Goal: Information Seeking & Learning: Understand process/instructions

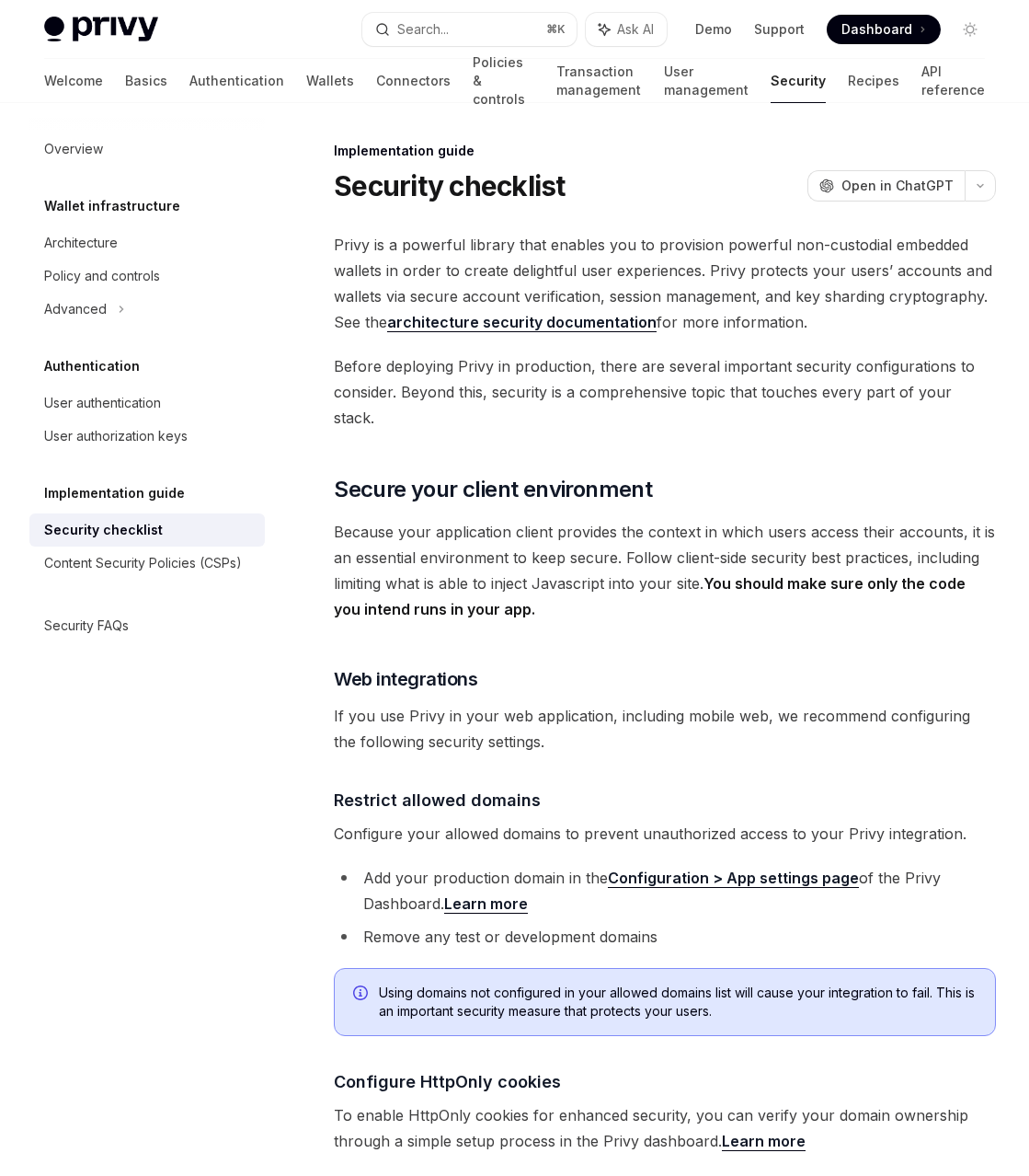
click at [894, 519] on span "Because your application client provides the context in which users access thei…" at bounding box center [664, 570] width 663 height 103
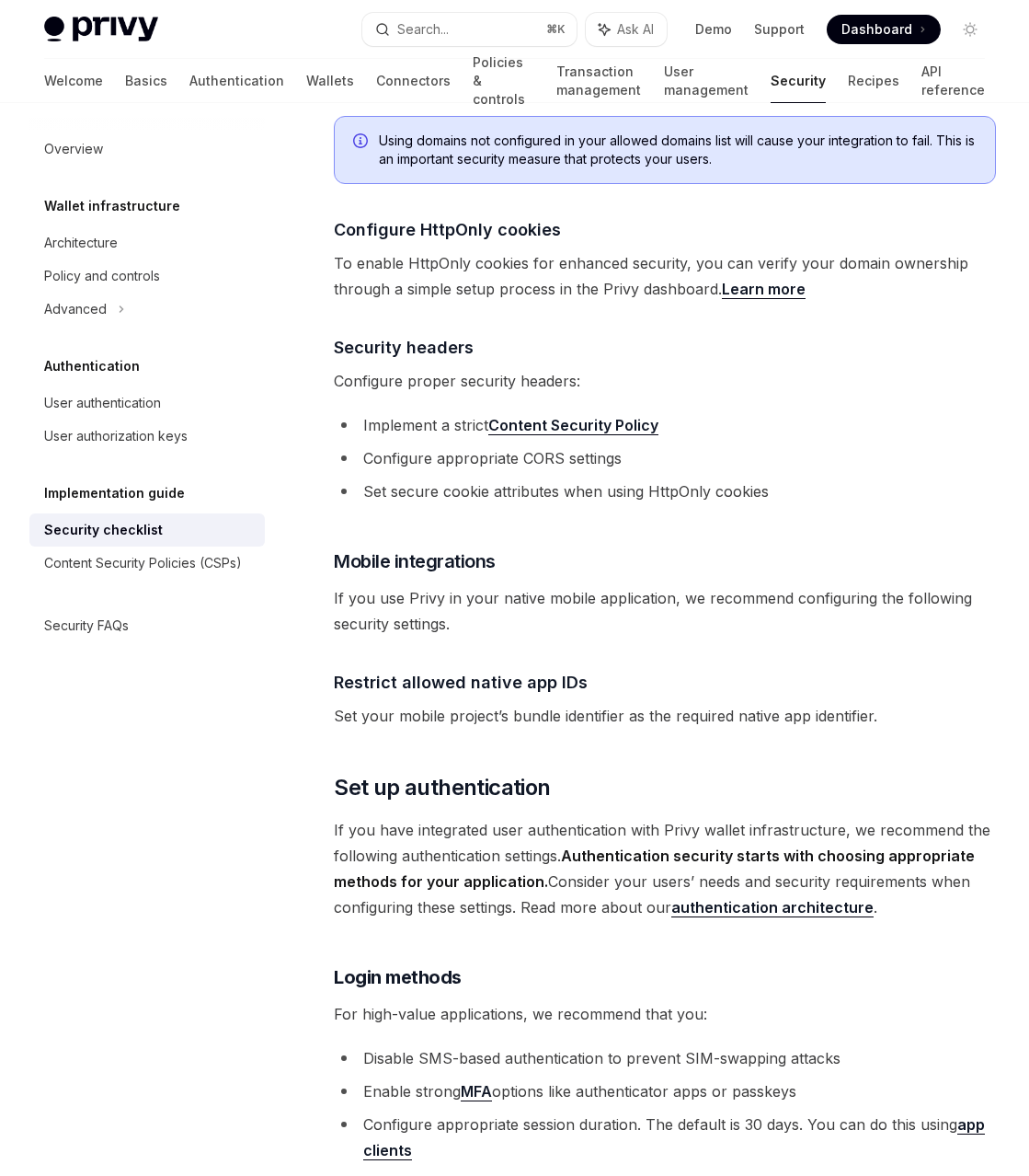
scroll to position [1066, 0]
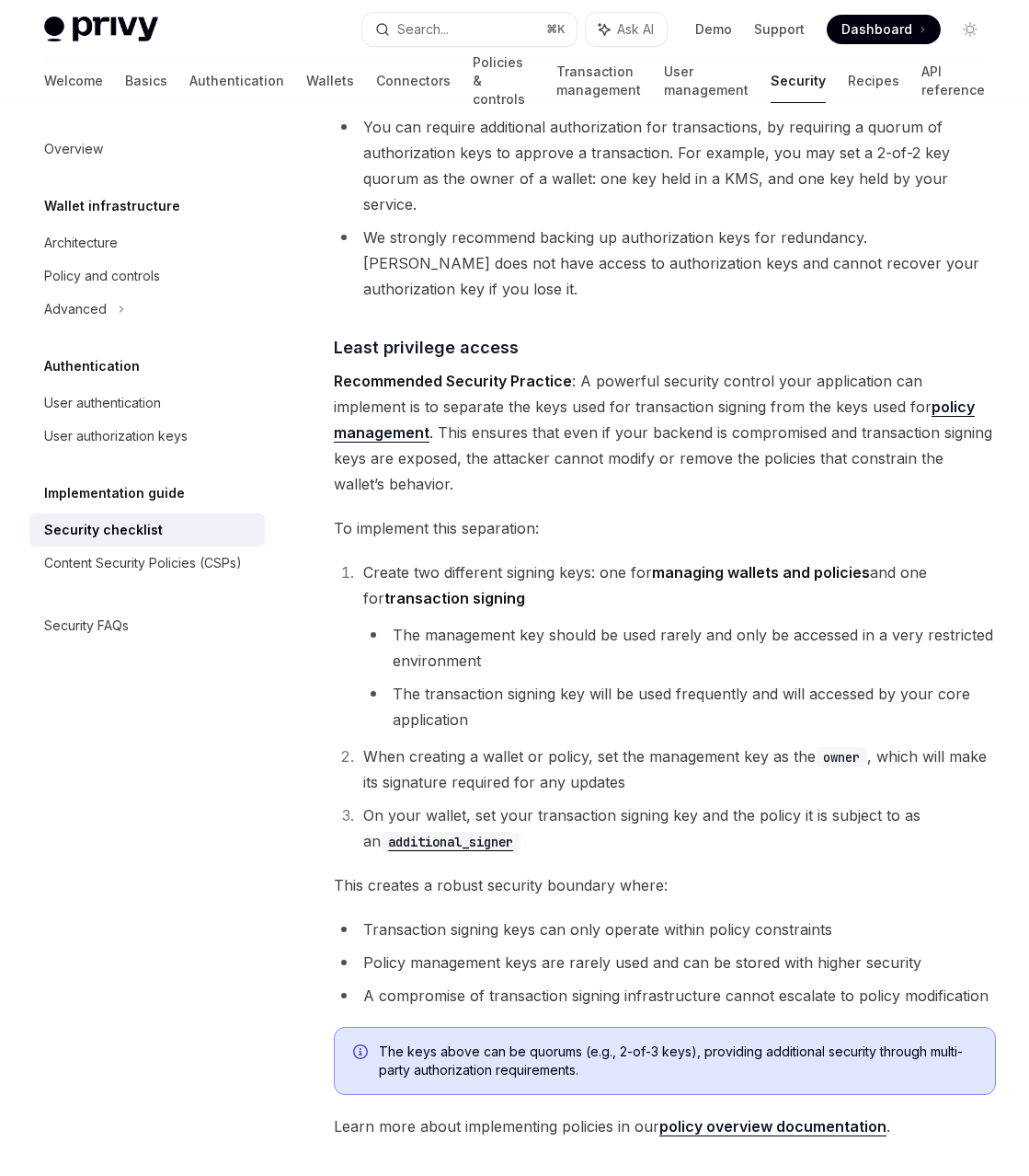
click at [810, 560] on li "Create two different signing keys: one for managing wallets and policies and on…" at bounding box center [677, 645] width 638 height 173
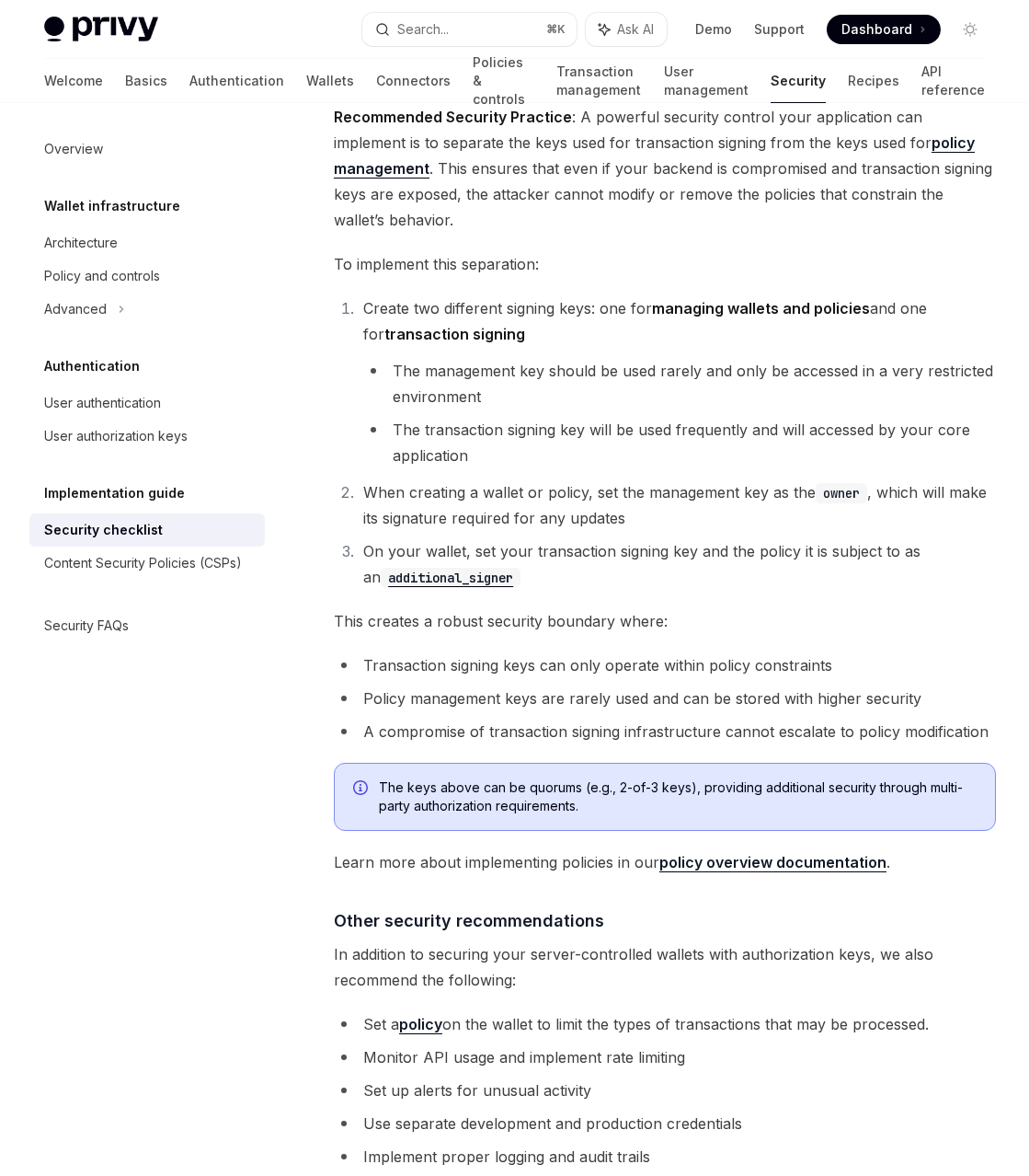
scroll to position [3825, 0]
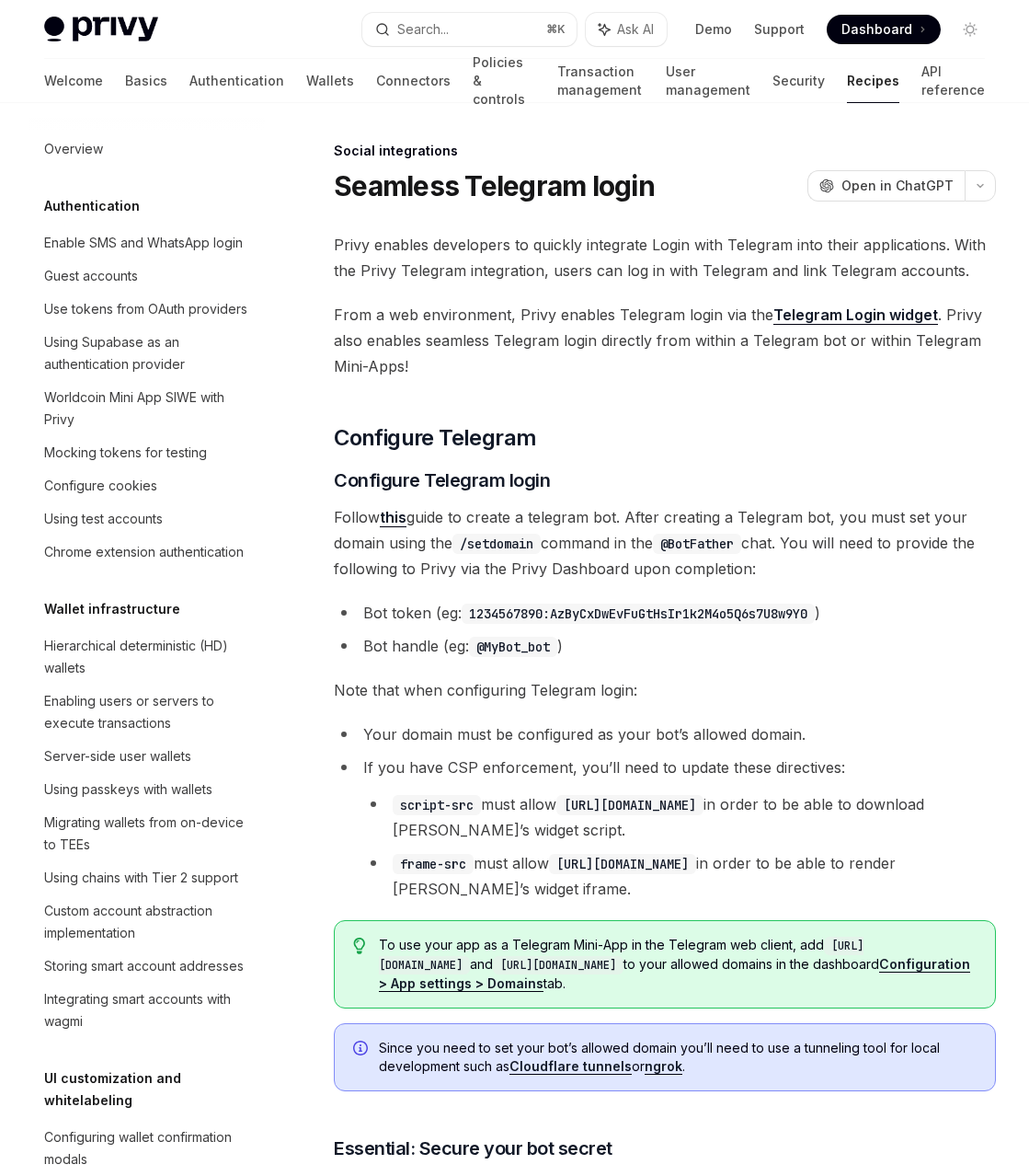
scroll to position [1116, 0]
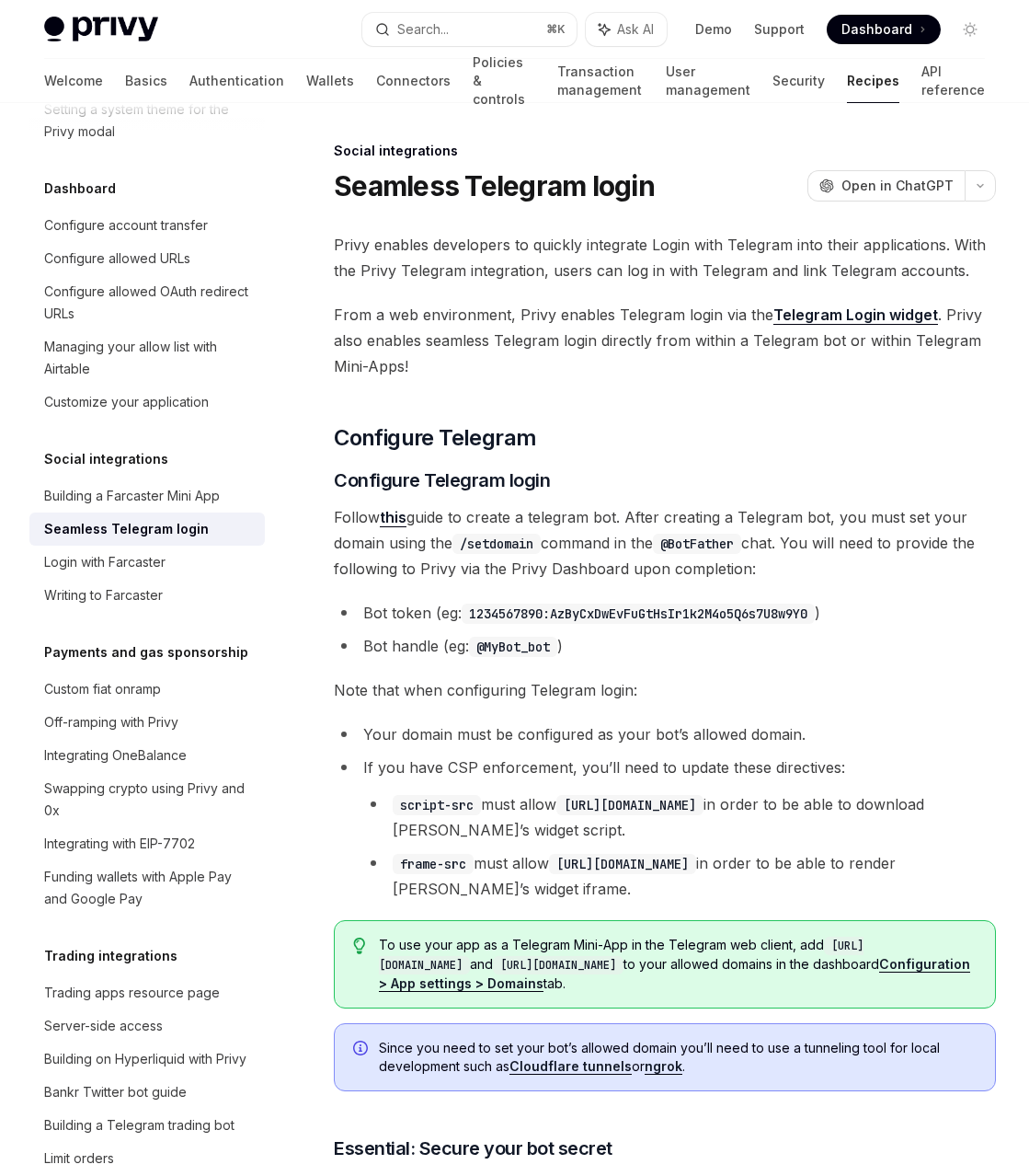
click at [677, 352] on span "From a web environment, Privy enables Telegram login via the Telegram Login wid…" at bounding box center [664, 341] width 663 height 77
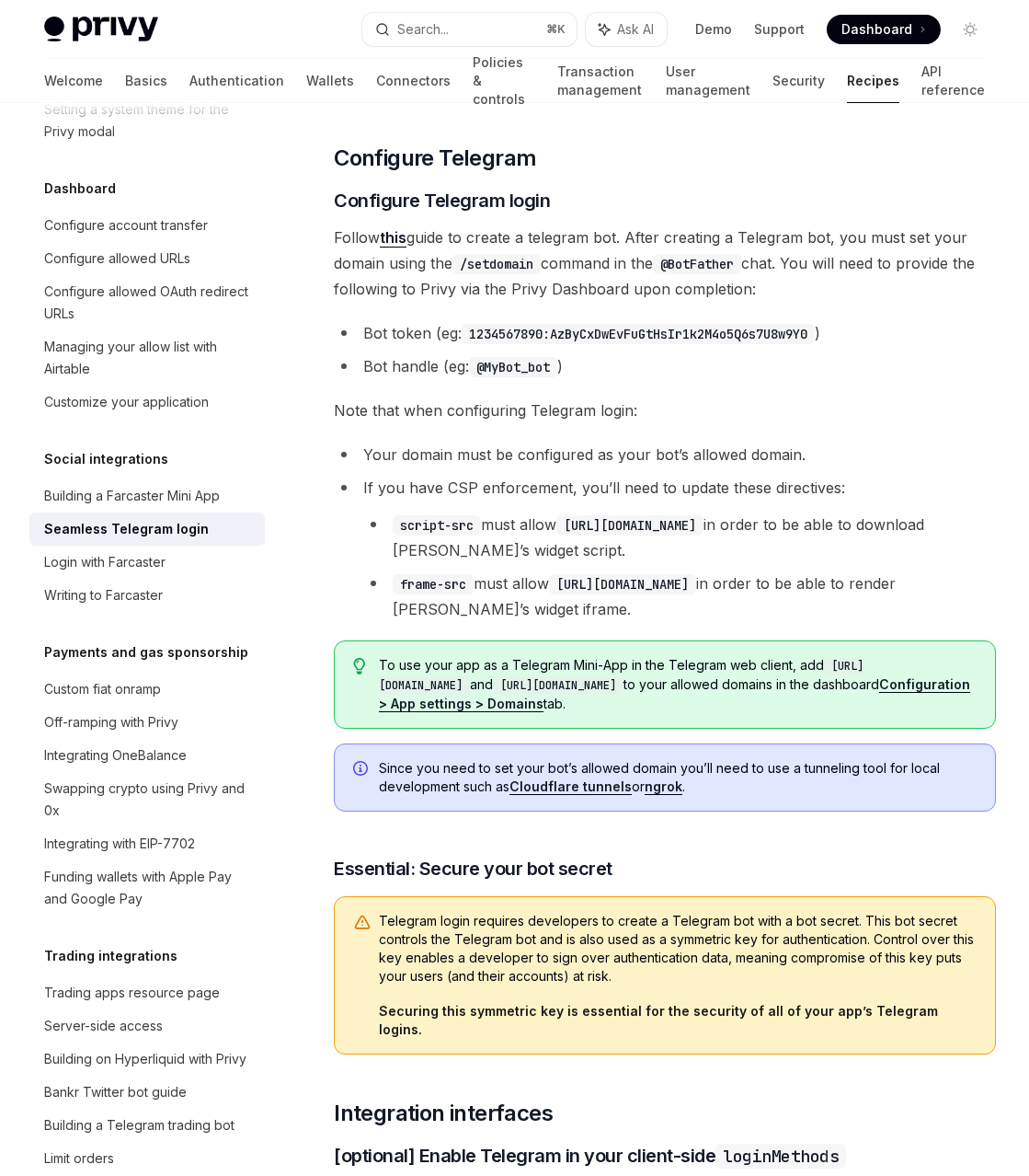
scroll to position [306, 0]
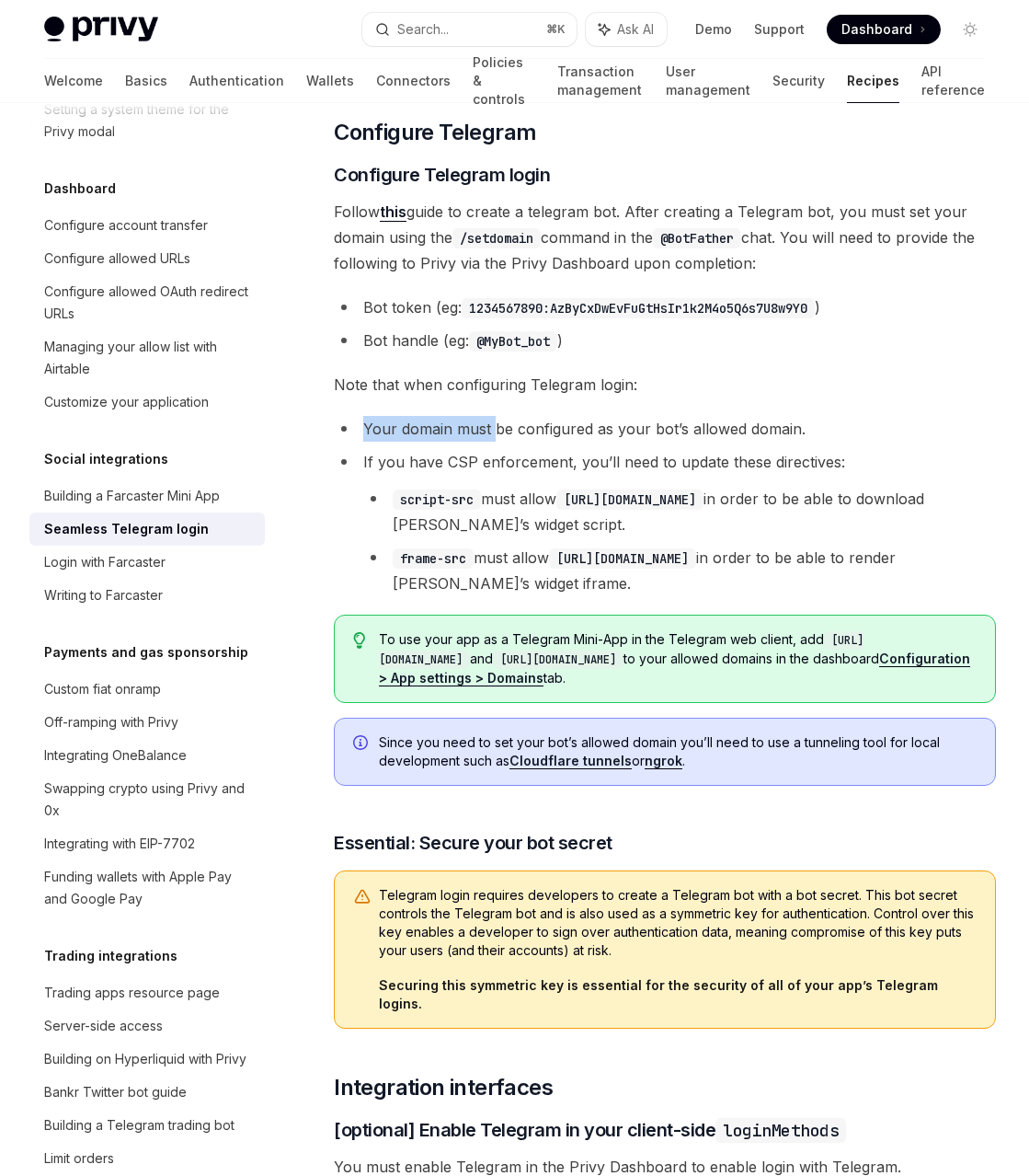
drag, startPoint x: 428, startPoint y: 417, endPoint x: 490, endPoint y: 439, distance: 65.8
click at [356, 430] on li "Your domain must be configured as your bot’s allowed domain." at bounding box center [664, 428] width 663 height 26
drag, startPoint x: 366, startPoint y: 426, endPoint x: 497, endPoint y: 396, distance: 134.4
click at [591, 438] on li "Your domain must be configured as your bot’s allowed domain." at bounding box center [664, 428] width 663 height 26
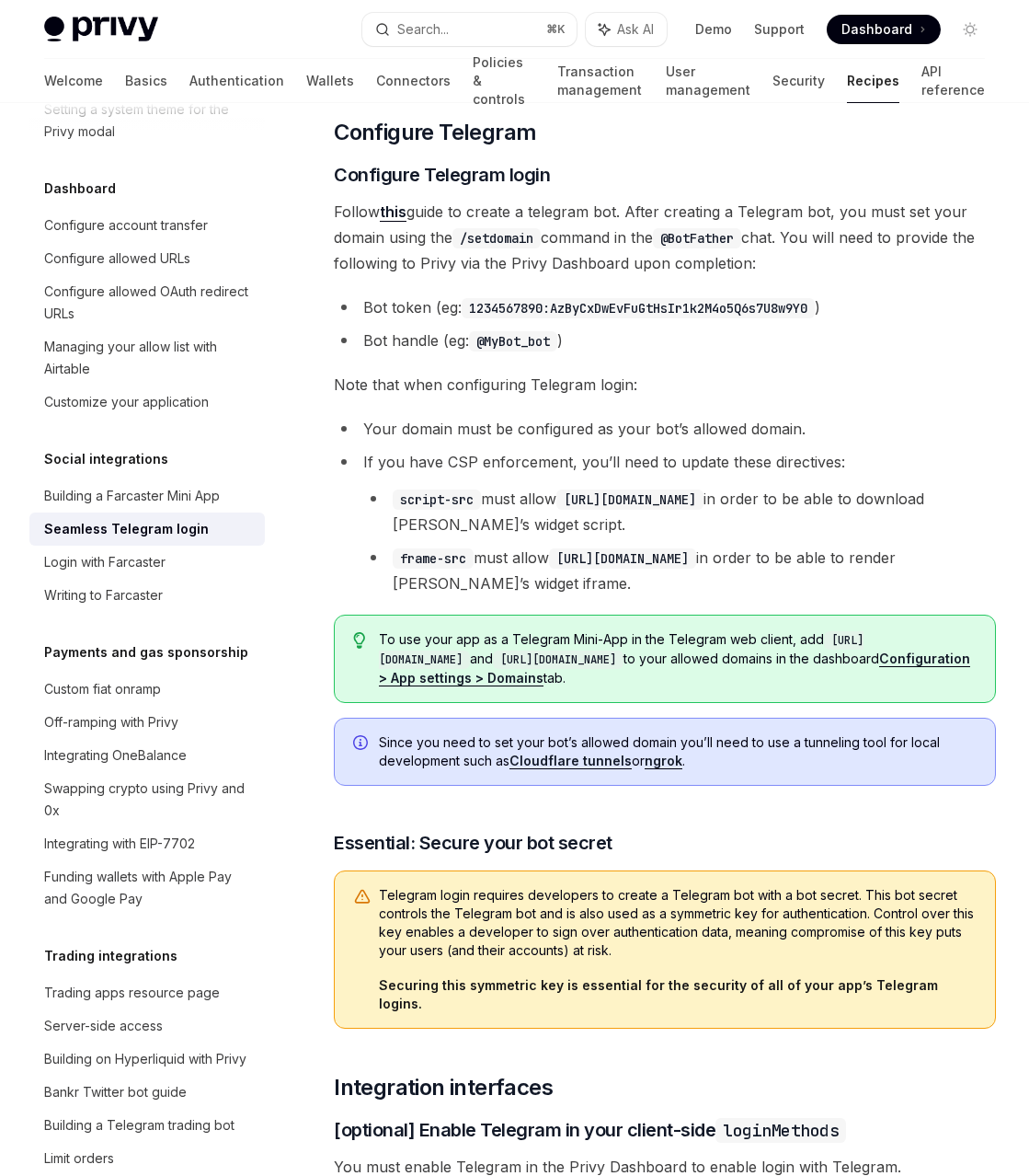
click at [468, 388] on span "Note that when configuring Telegram login:" at bounding box center [664, 384] width 663 height 26
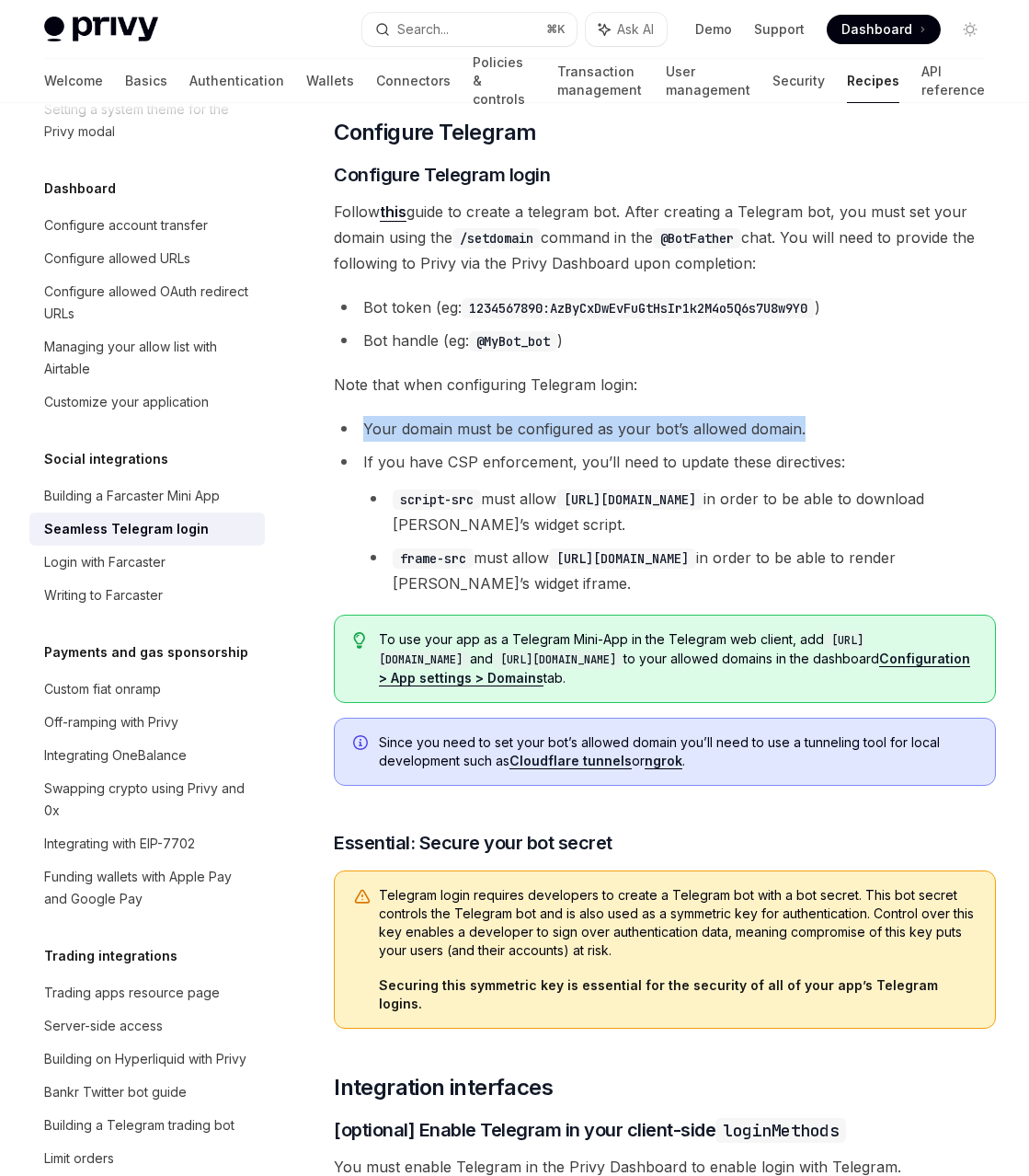
drag, startPoint x: 367, startPoint y: 432, endPoint x: 801, endPoint y: 440, distance: 434.1
click at [801, 440] on li "Your domain must be configured as your bot’s allowed domain." at bounding box center [664, 428] width 663 height 26
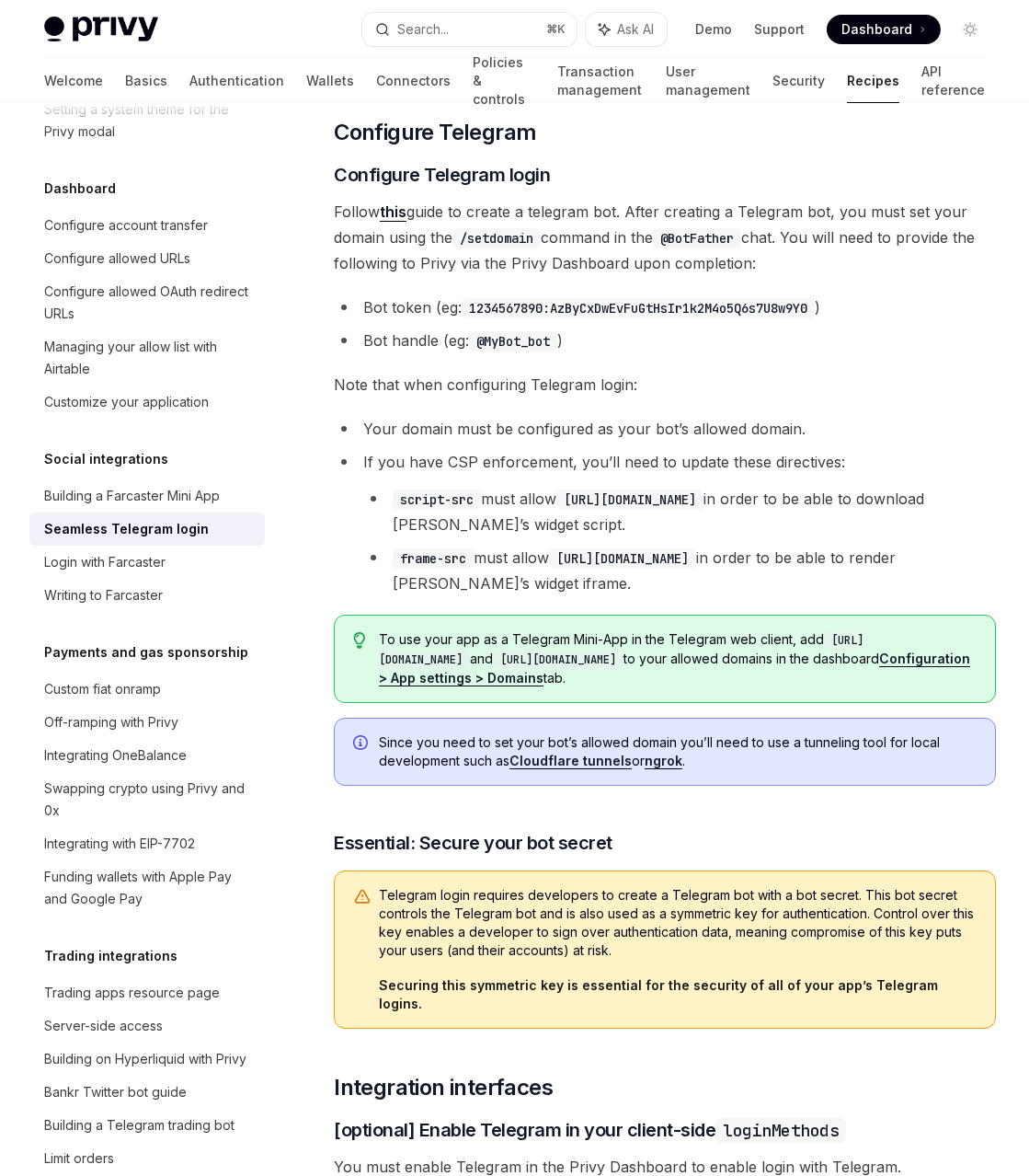
click at [797, 433] on li "Your domain must be configured as your bot’s allowed domain." at bounding box center [664, 428] width 663 height 26
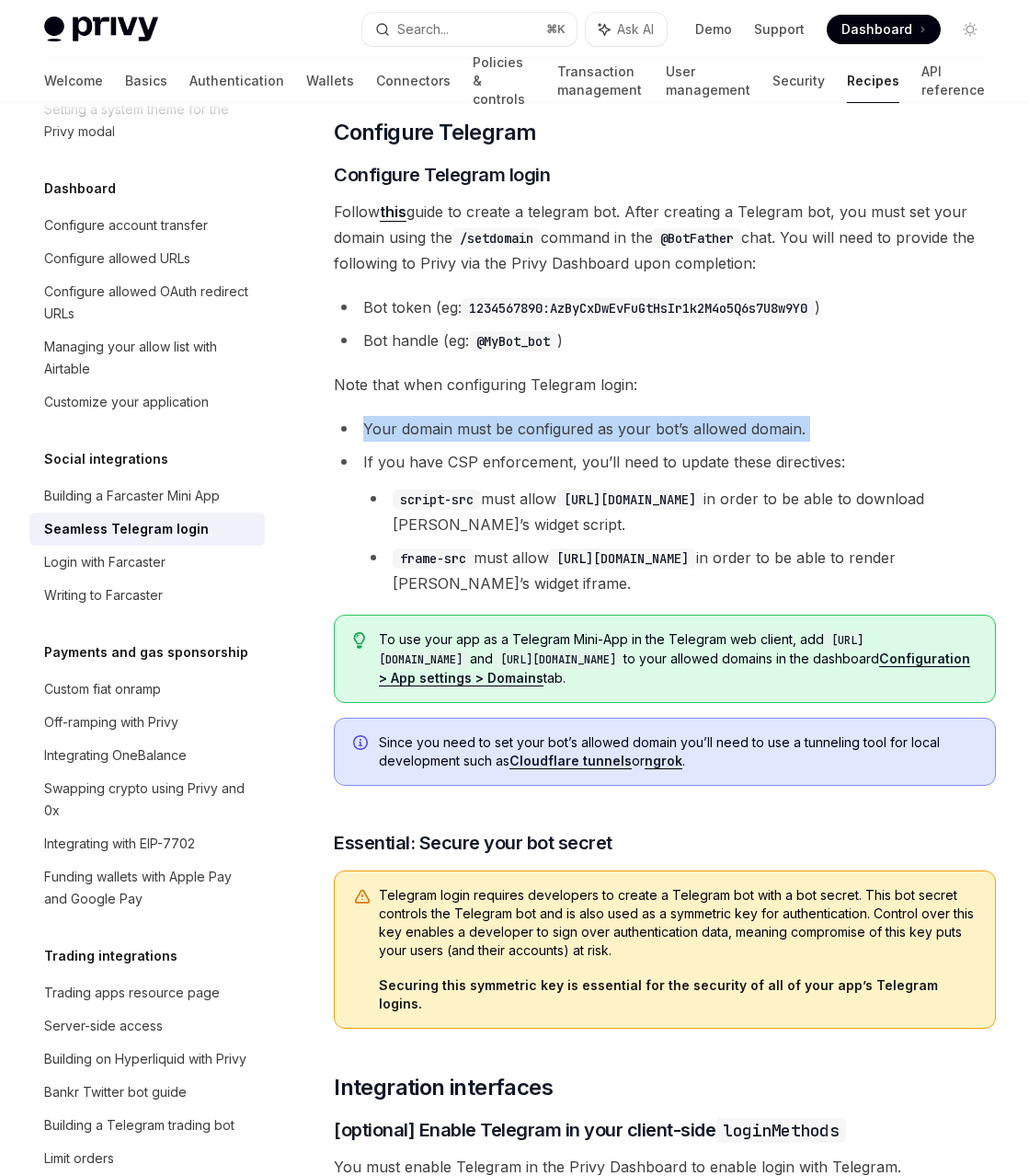
click at [797, 433] on li "Your domain must be configured as your bot’s allowed domain." at bounding box center [664, 428] width 663 height 26
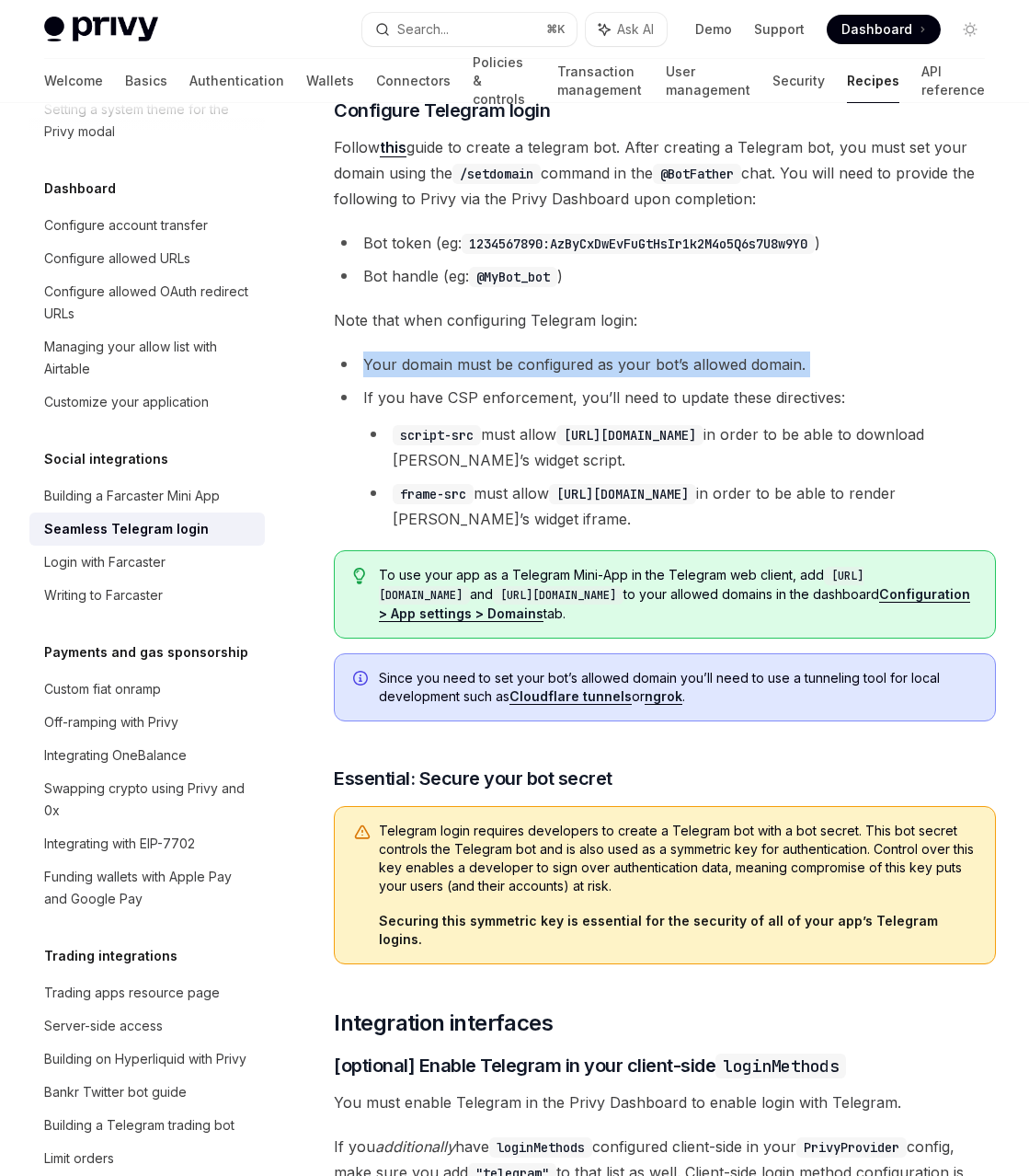
scroll to position [377, 0]
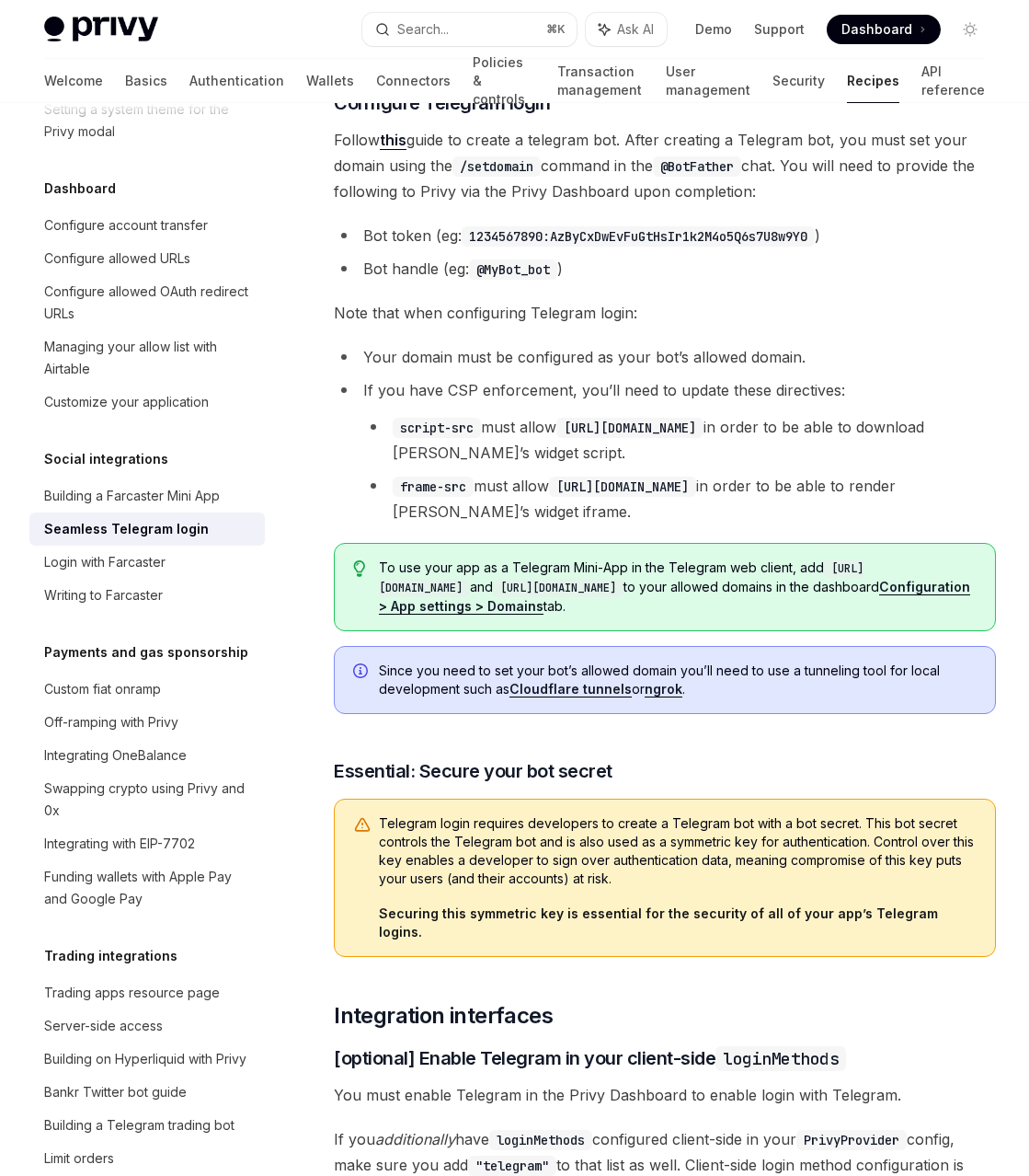
click at [615, 448] on li "script-src must allow [URL][DOMAIN_NAME] in order to be able to download Telegr…" at bounding box center [680, 439] width 633 height 51
click at [396, 388] on li "If you have CSP enforcement, you’ll need to update these directives: script-src…" at bounding box center [664, 451] width 663 height 148
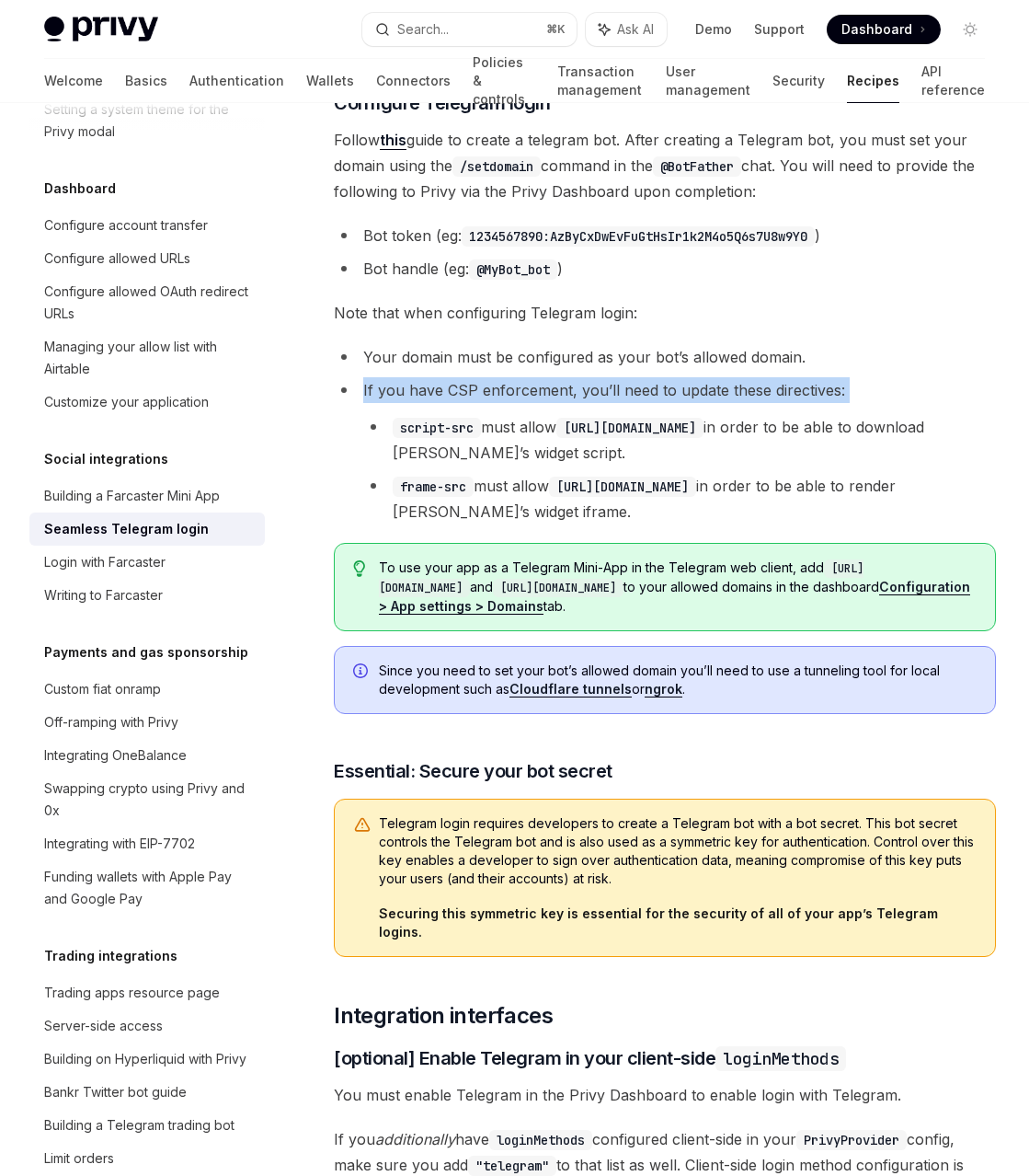
click at [396, 388] on li "If you have CSP enforcement, you’ll need to update these directives: script-src…" at bounding box center [664, 451] width 663 height 148
click at [826, 394] on li "If you have CSP enforcement, you’ll need to update these directives: script-src…" at bounding box center [664, 451] width 663 height 148
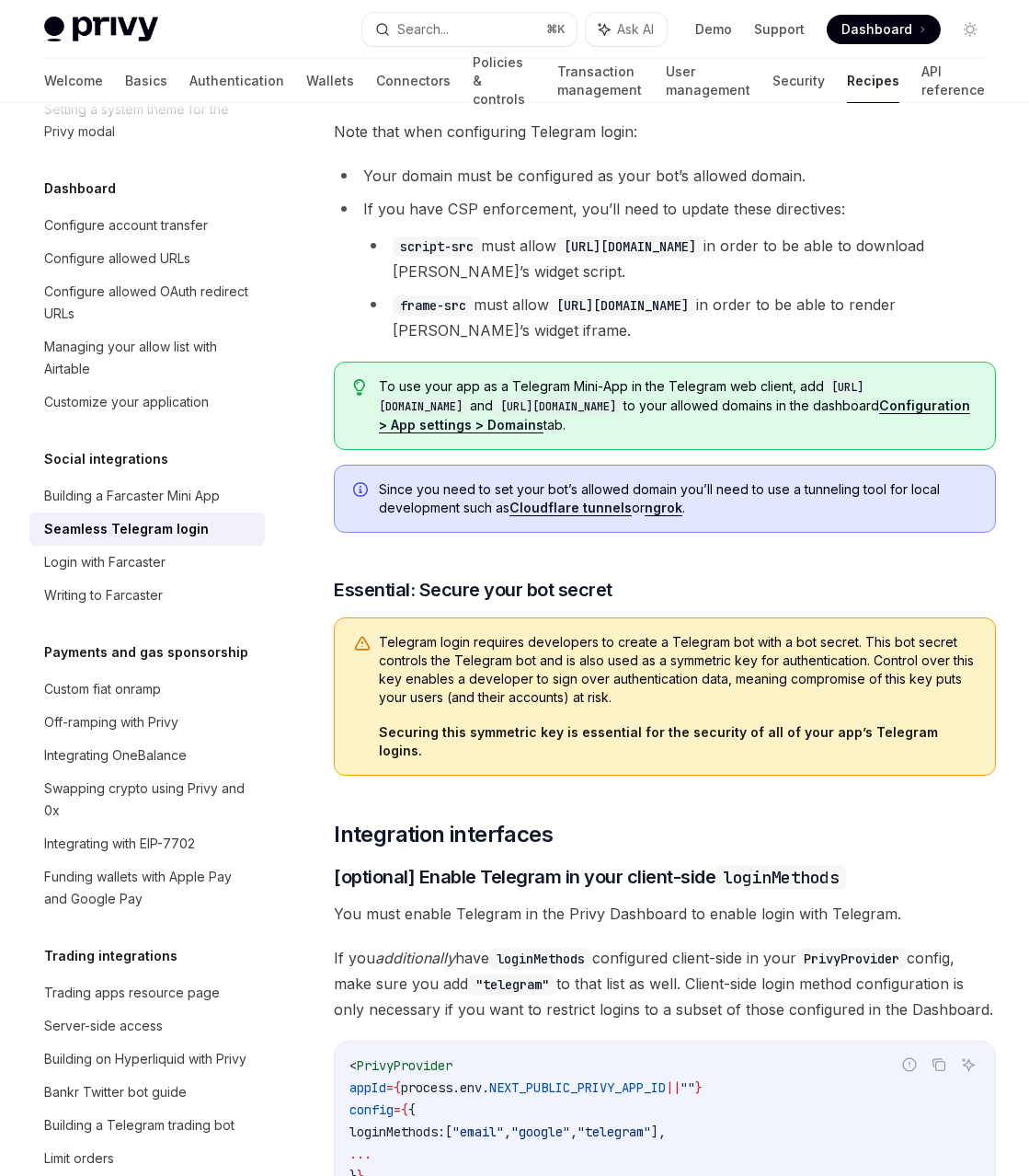
scroll to position [659, 0]
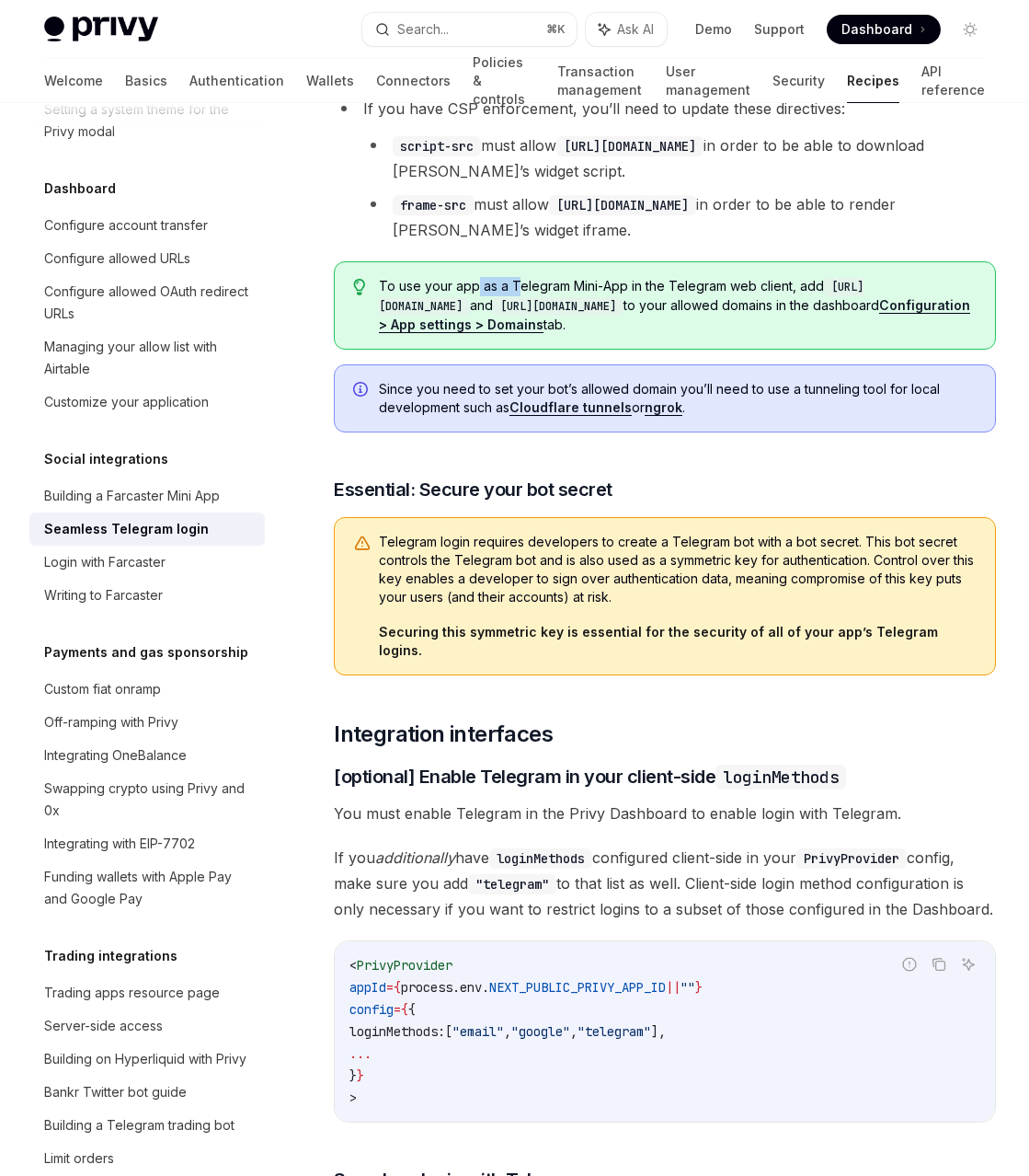
drag, startPoint x: 474, startPoint y: 289, endPoint x: 515, endPoint y: 286, distance: 41.1
click at [515, 286] on span "To use your app as a Telegram Mini-App in the Telegram web client, add [URL][DO…" at bounding box center [678, 305] width 598 height 57
click at [606, 365] on div "Since you need to set your bot’s allowed domain you’ll need to use a tunneling …" at bounding box center [664, 398] width 663 height 68
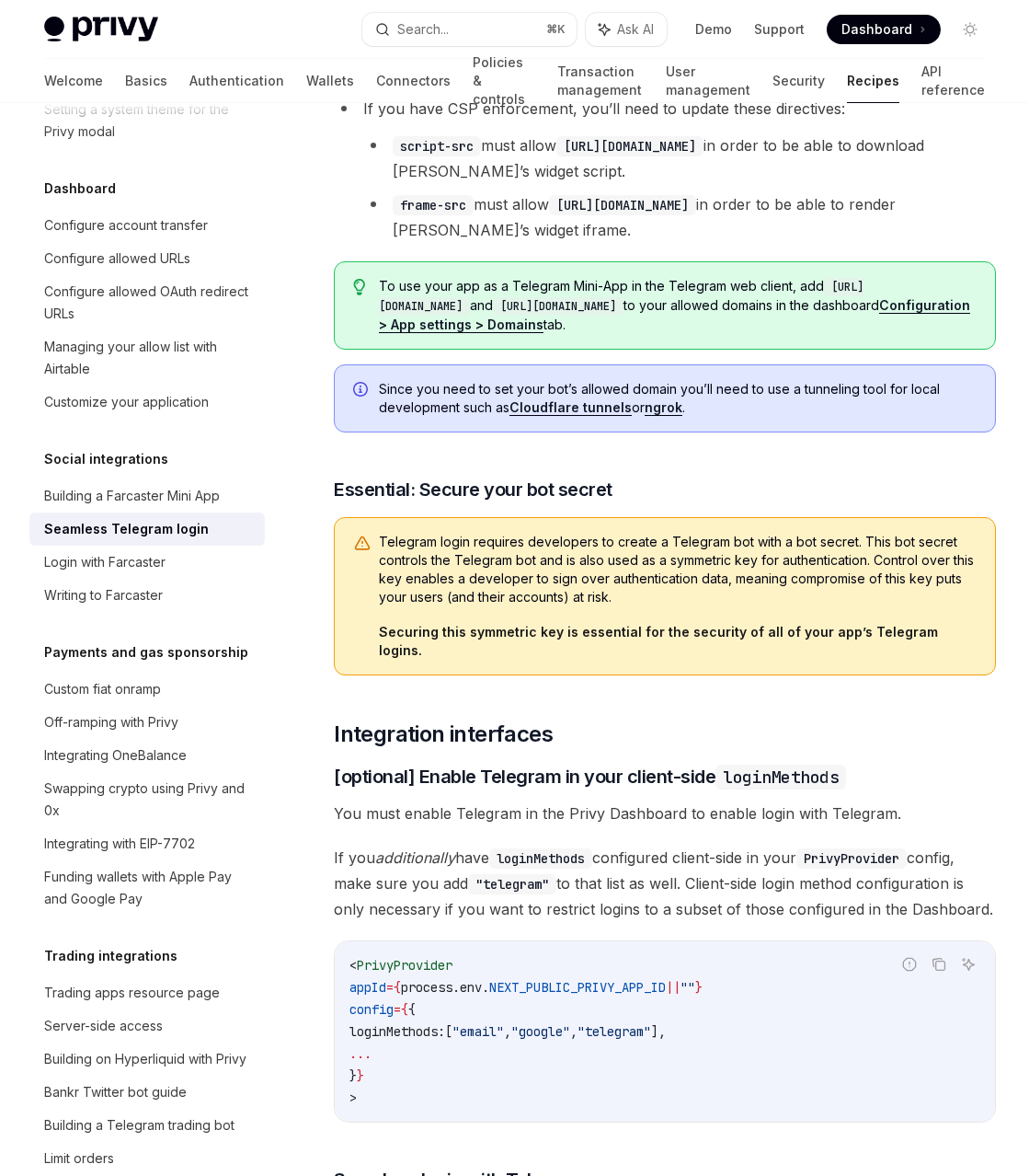
click at [775, 382] on span "Since you need to set your bot’s allowed domain you’ll need to use a tunneling …" at bounding box center [678, 398] width 598 height 37
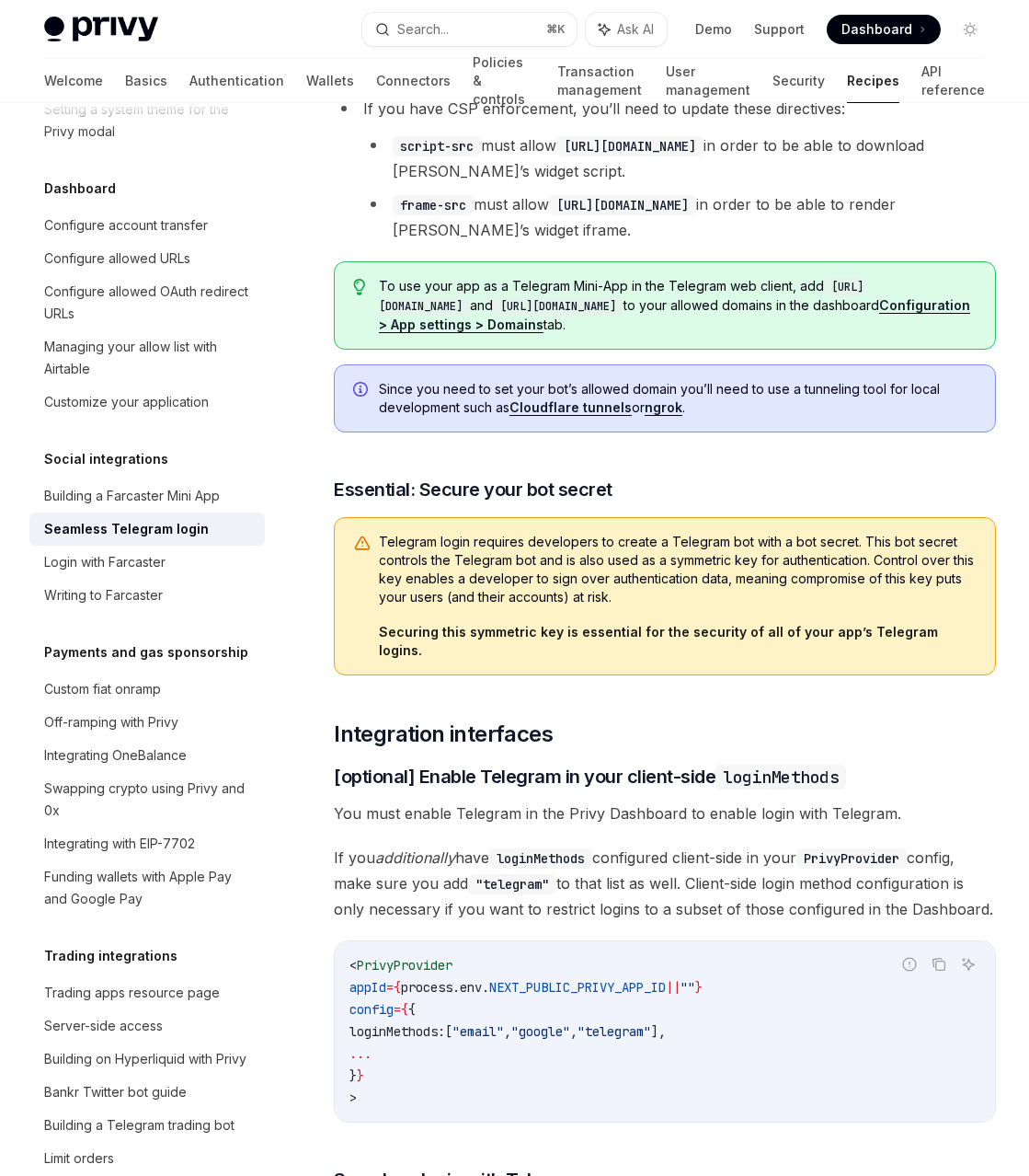
click at [804, 483] on h3 "​ Essential: Secure your bot secret" at bounding box center [664, 489] width 663 height 26
click at [805, 482] on h3 "​ Essential: Secure your bot secret" at bounding box center [664, 489] width 663 height 26
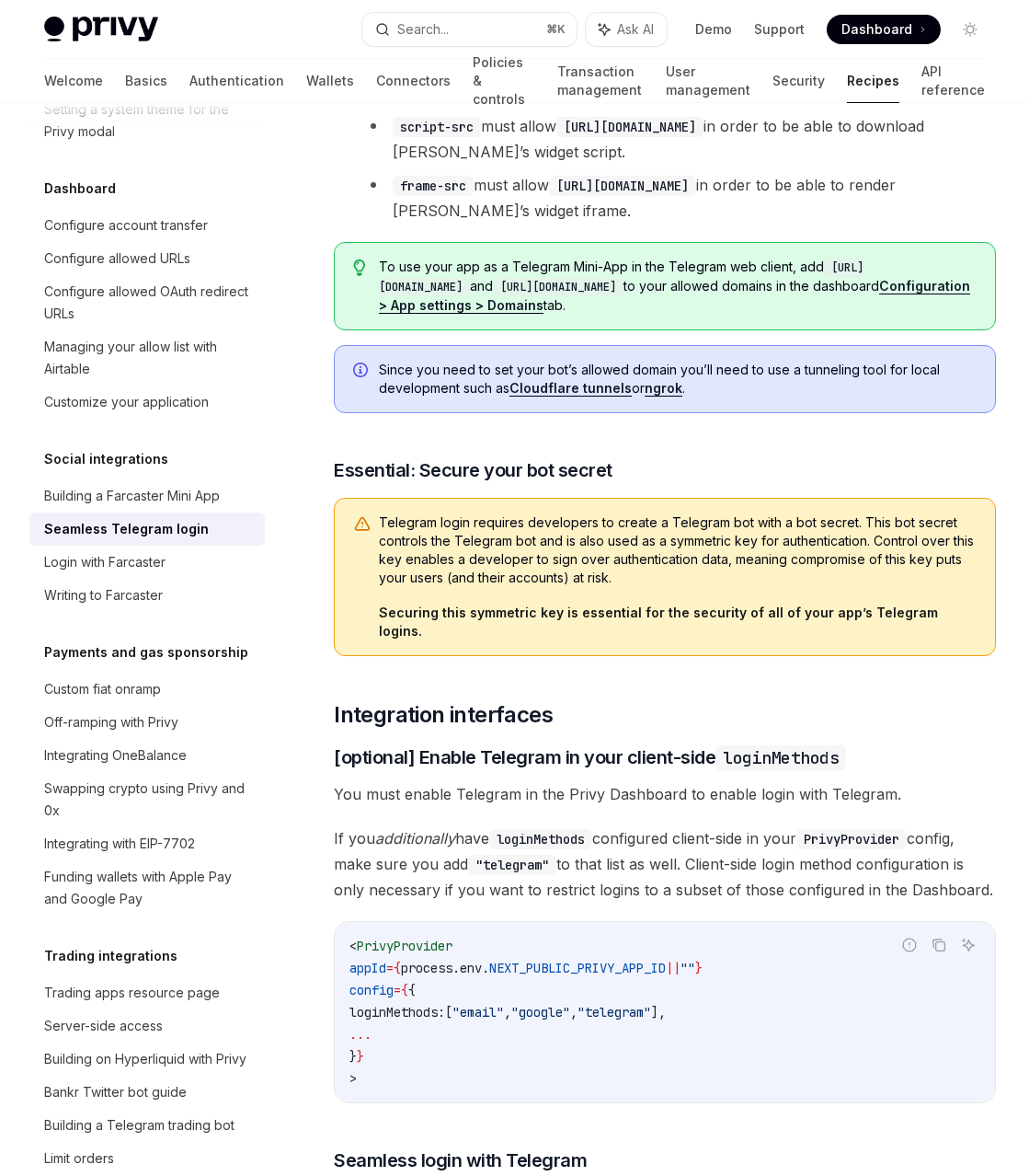
scroll to position [721, 0]
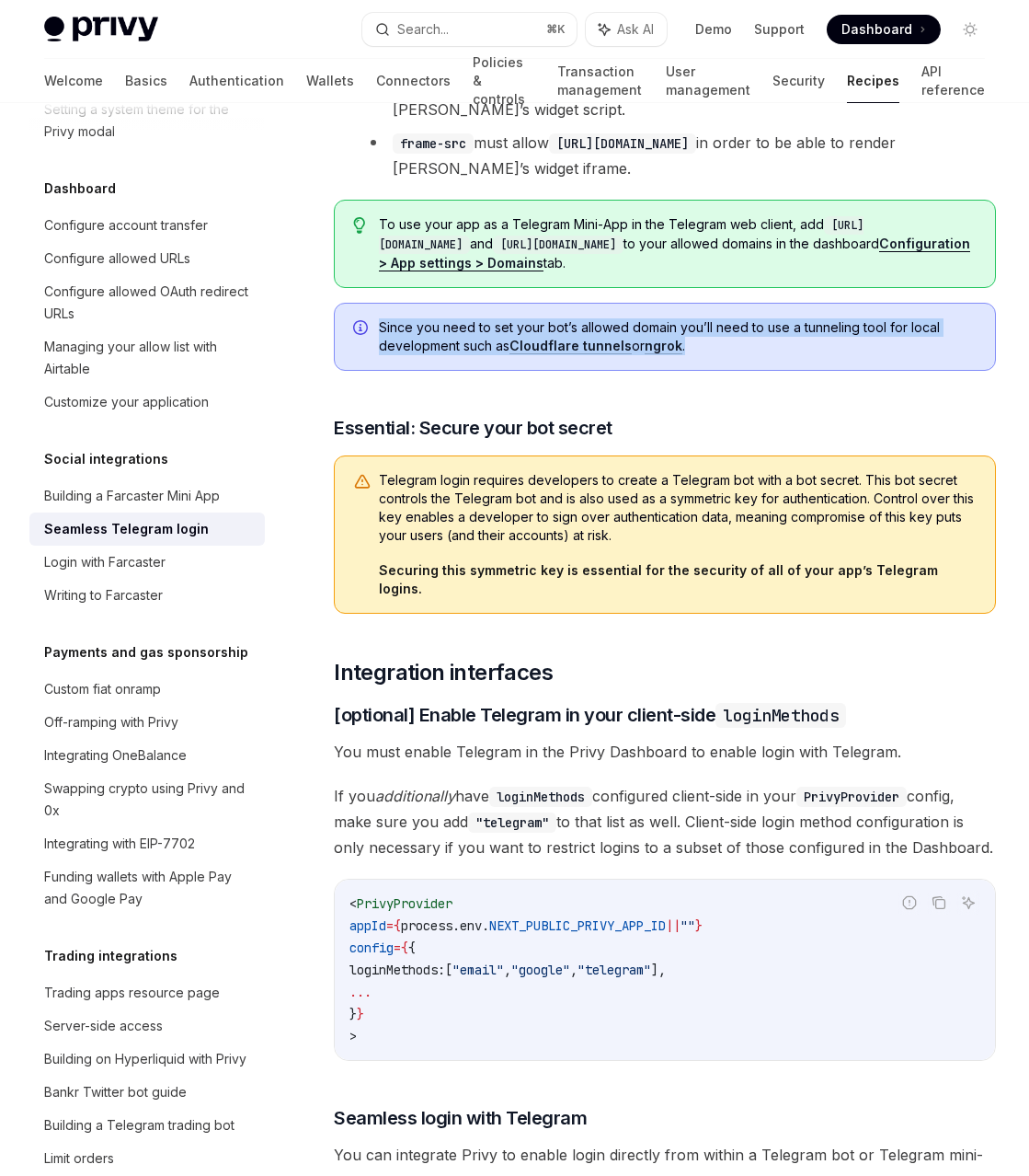
drag, startPoint x: 396, startPoint y: 316, endPoint x: 721, endPoint y: 377, distance: 330.7
click at [709, 356] on div "Since you need to set your bot’s allowed domain you’ll need to use a tunneling …" at bounding box center [664, 337] width 663 height 68
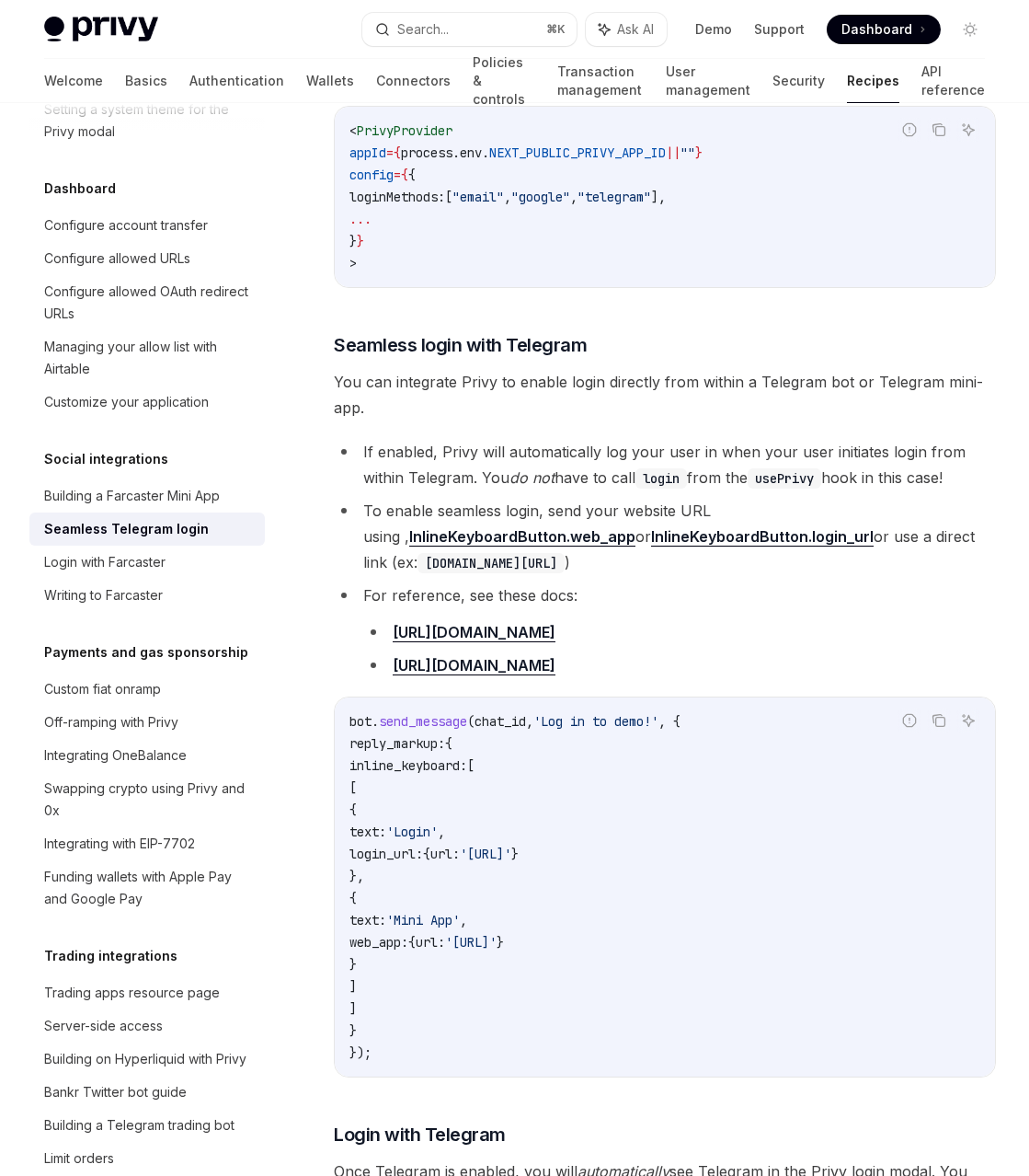
scroll to position [1530, 0]
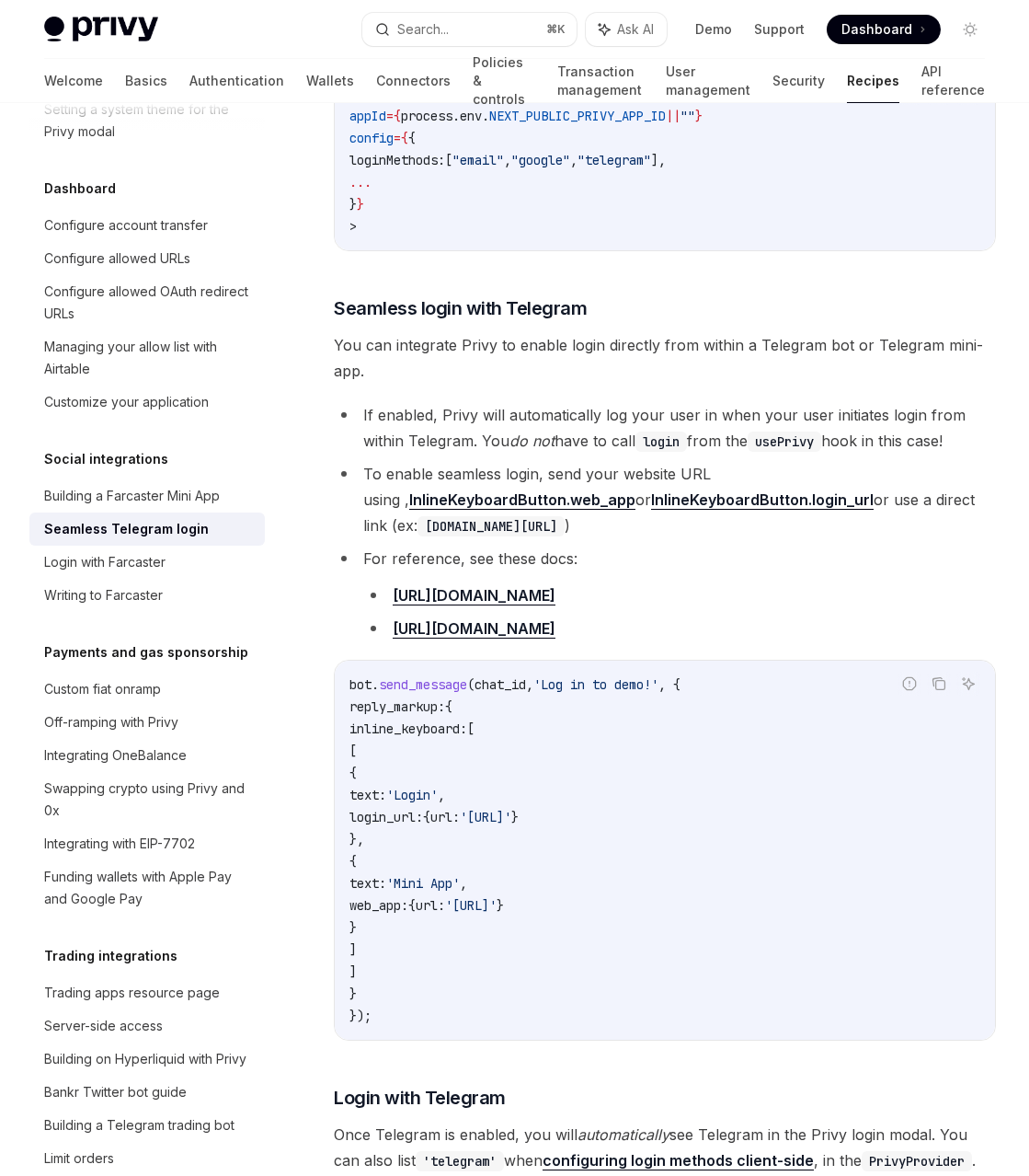
click at [766, 686] on code "bot . send_message ( chat_id , 'Log in to demo!' , { reply_markup: { inline_key…" at bounding box center [664, 850] width 631 height 353
click at [820, 546] on li "For reference, see these docs: [URL][DOMAIN_NAME] [URL][DOMAIN_NAME]" at bounding box center [664, 593] width 663 height 96
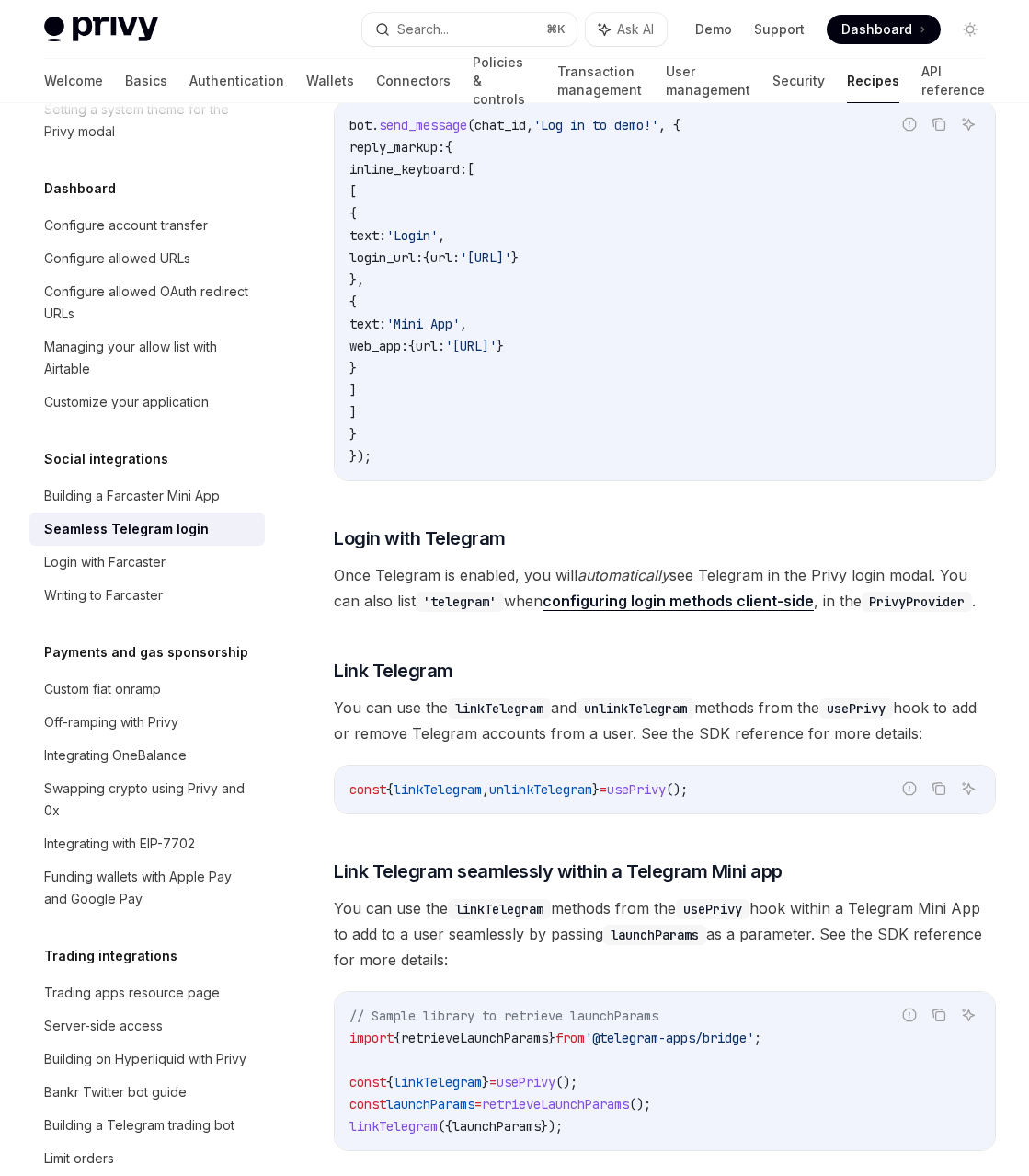
scroll to position [2148, 0]
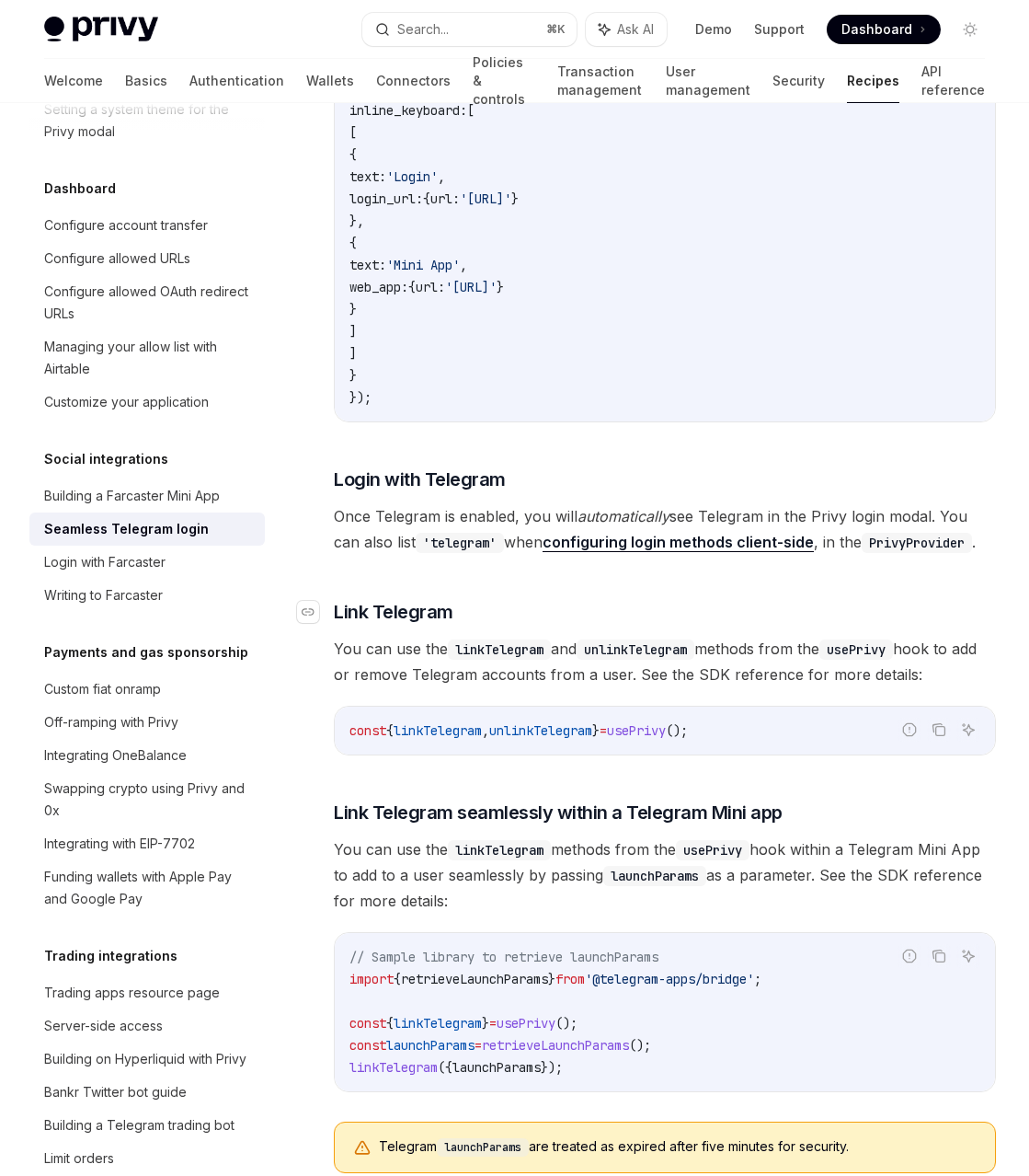
click at [756, 599] on h3 "​ Link Telegram" at bounding box center [664, 612] width 663 height 26
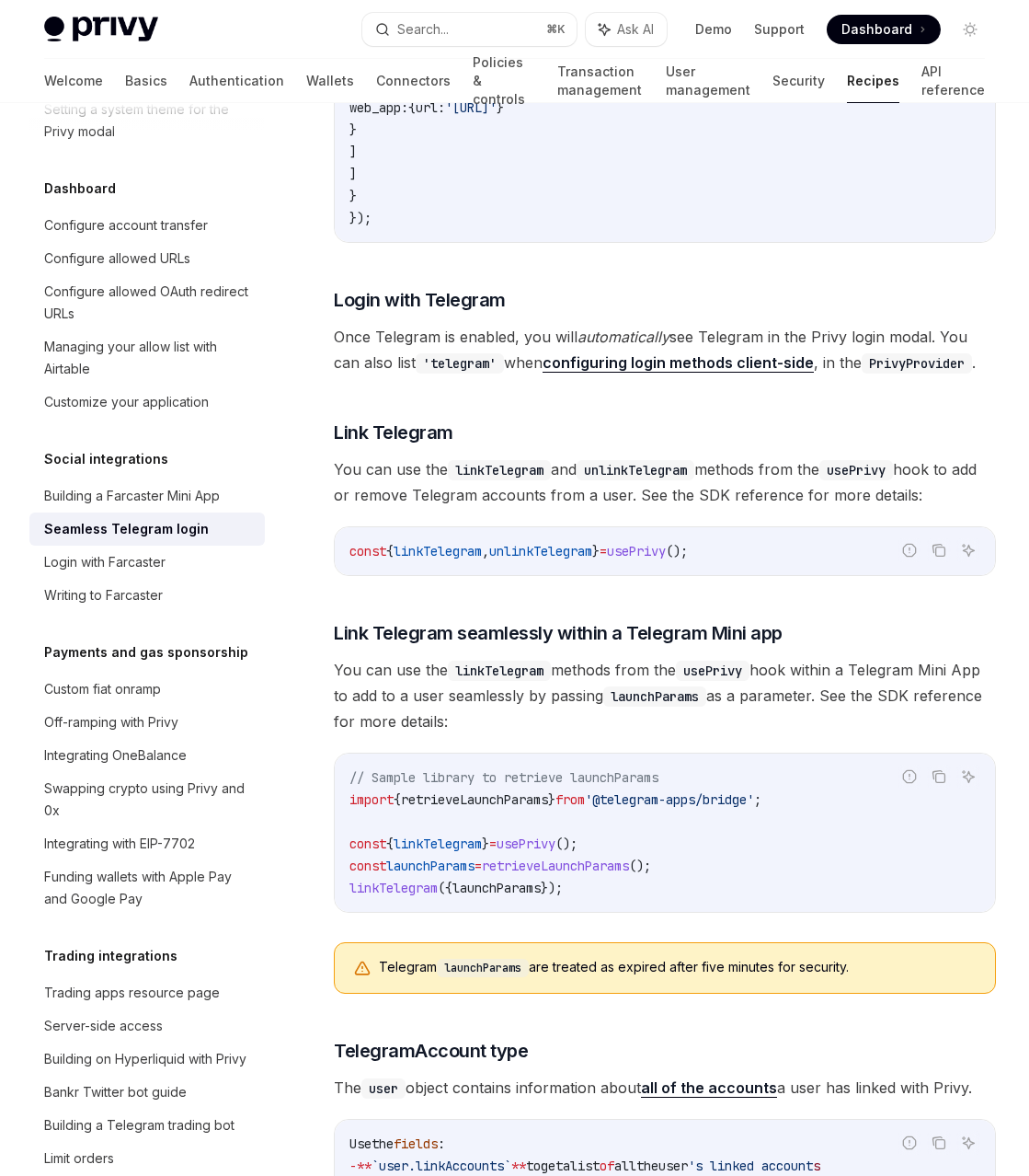
scroll to position [2366, 0]
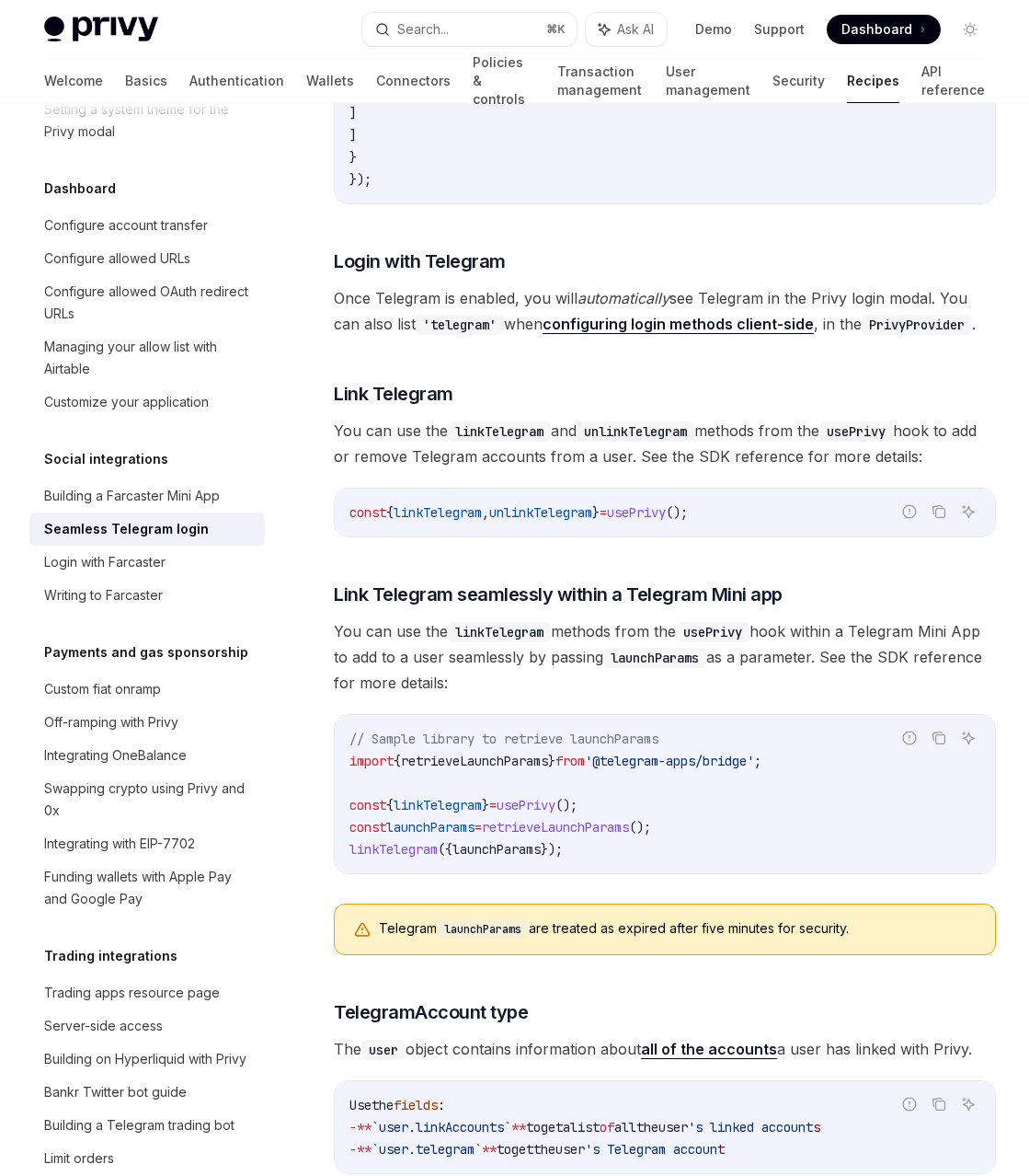
click at [792, 512] on div "const { linkTelegram , unlinkTelegram } = usePrivy ();" at bounding box center [664, 513] width 661 height 48
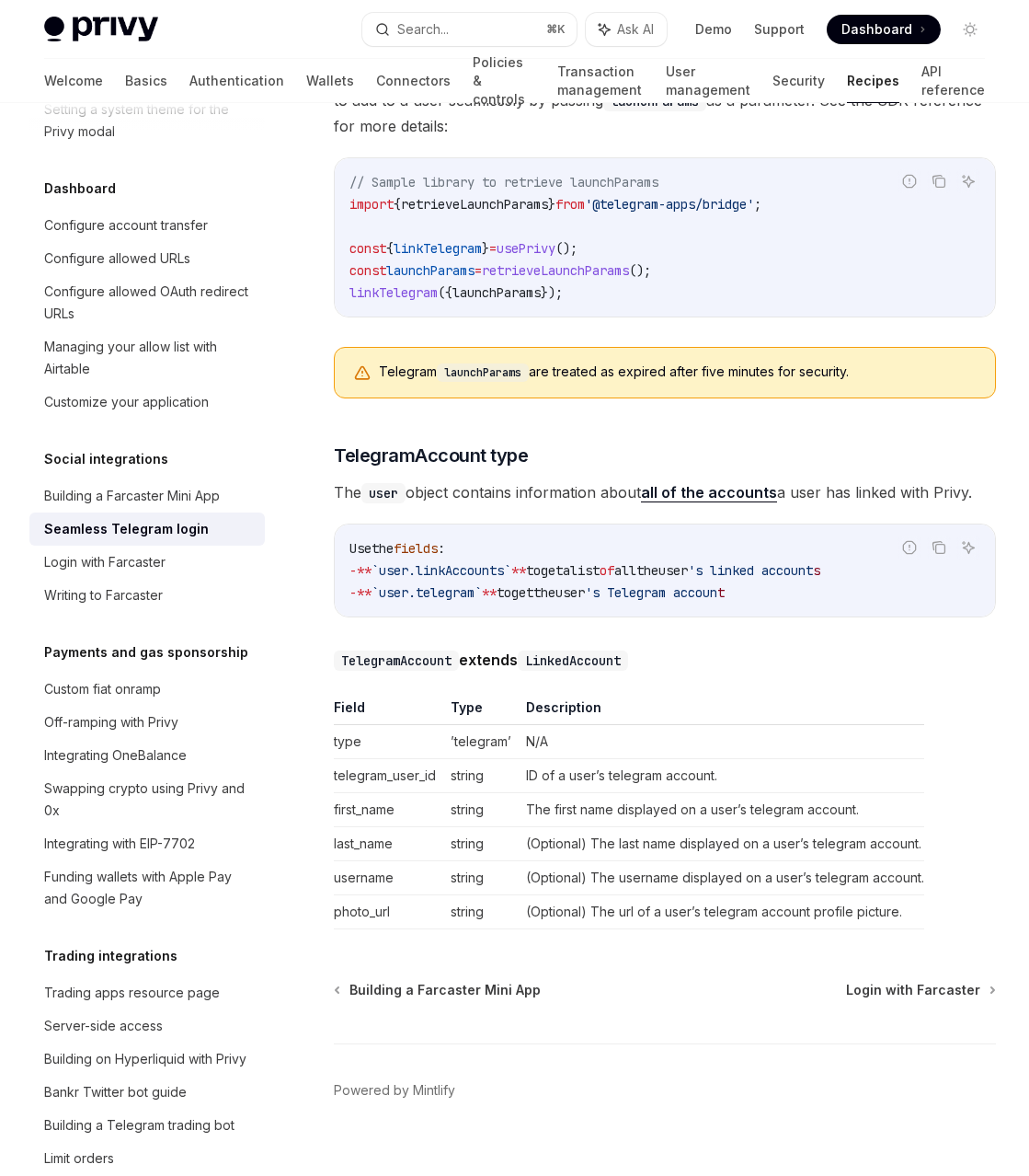
scroll to position [2931, 0]
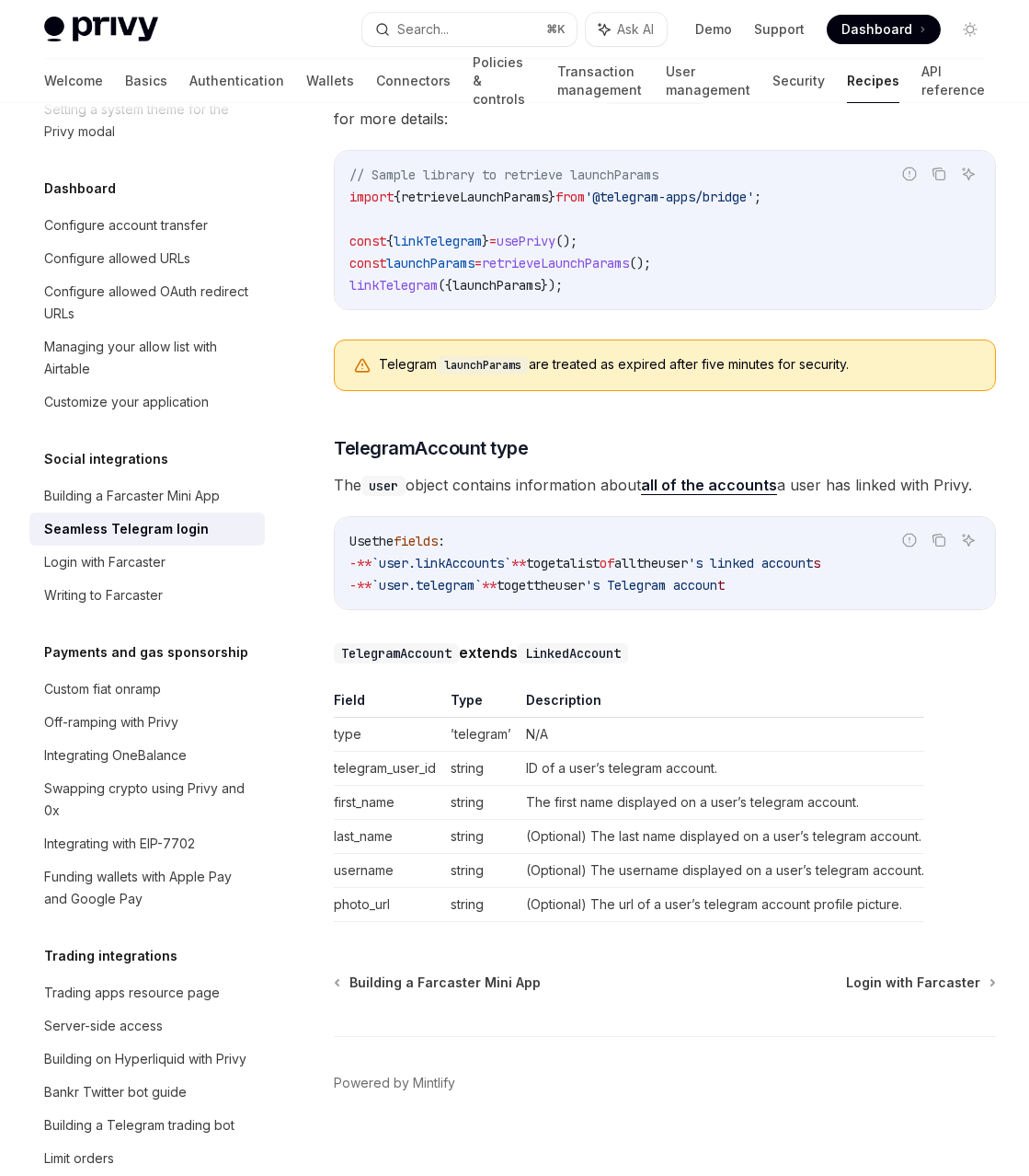
click at [792, 530] on code "Use the fields : - ** `user.linkAccounts` ** to get a list of all the user 's l…" at bounding box center [664, 562] width 631 height 67
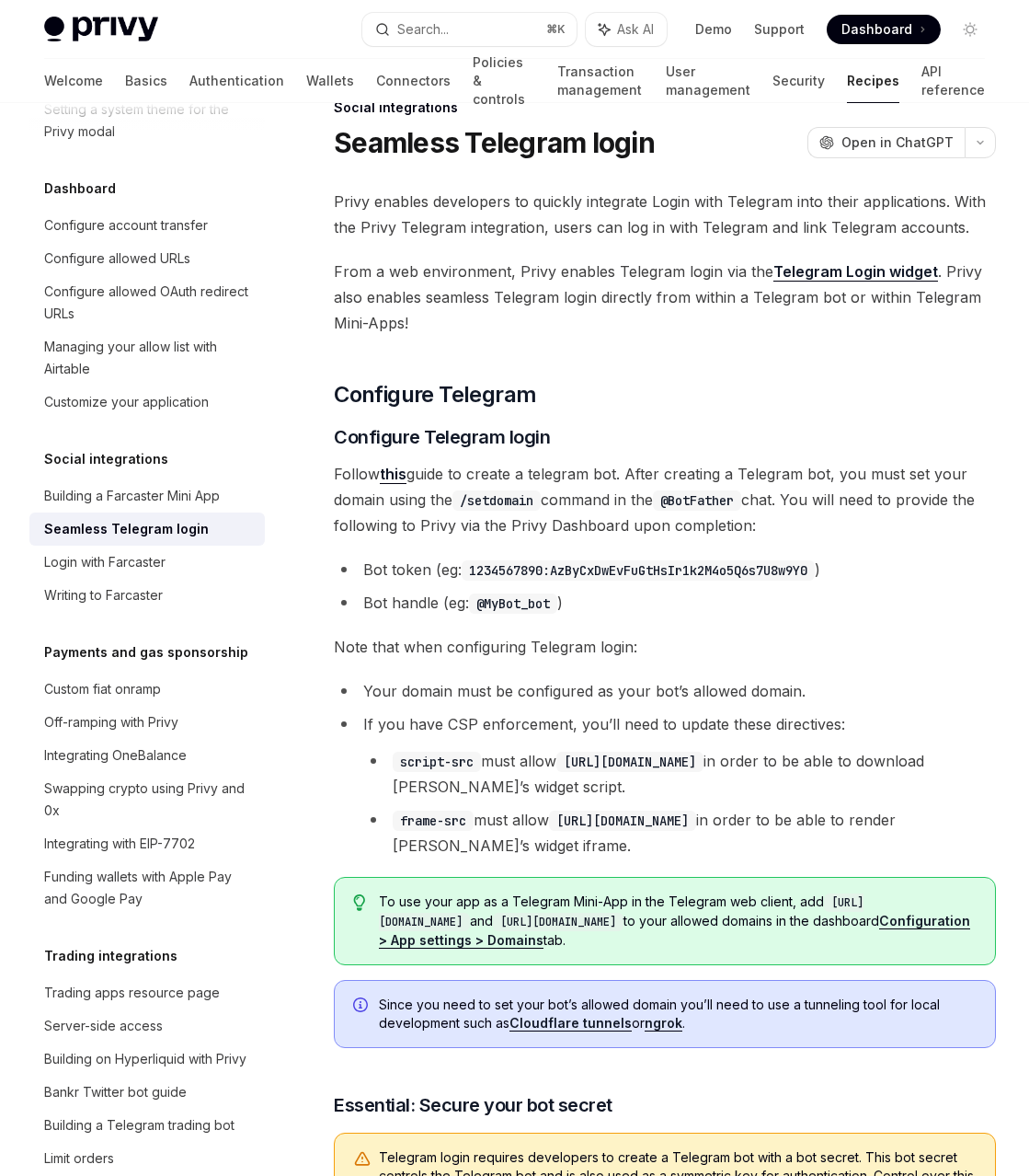
scroll to position [0, 0]
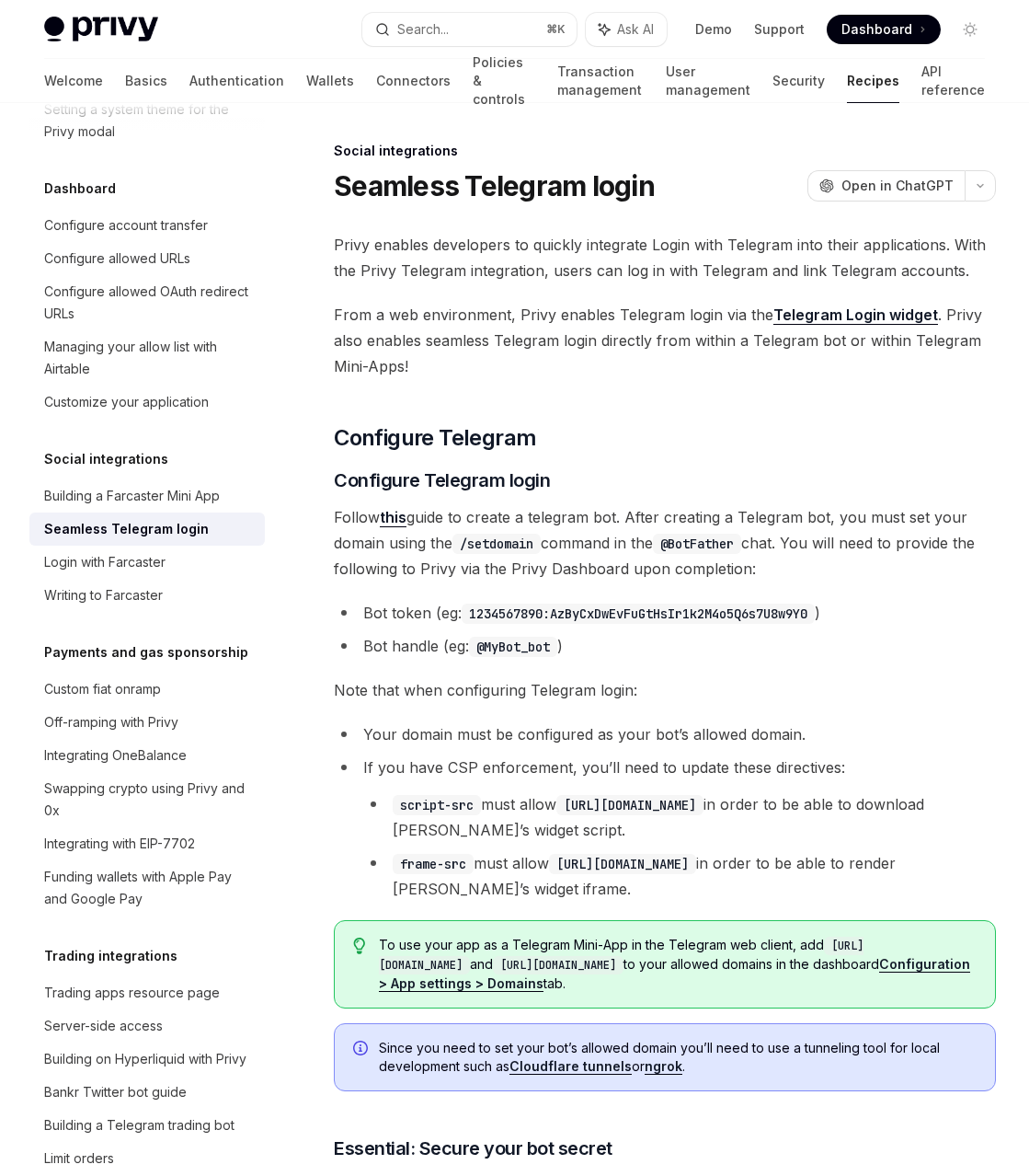
click at [796, 479] on h3 "​ Configure Telegram login" at bounding box center [664, 480] width 663 height 26
